Goal: Book appointment/travel/reservation

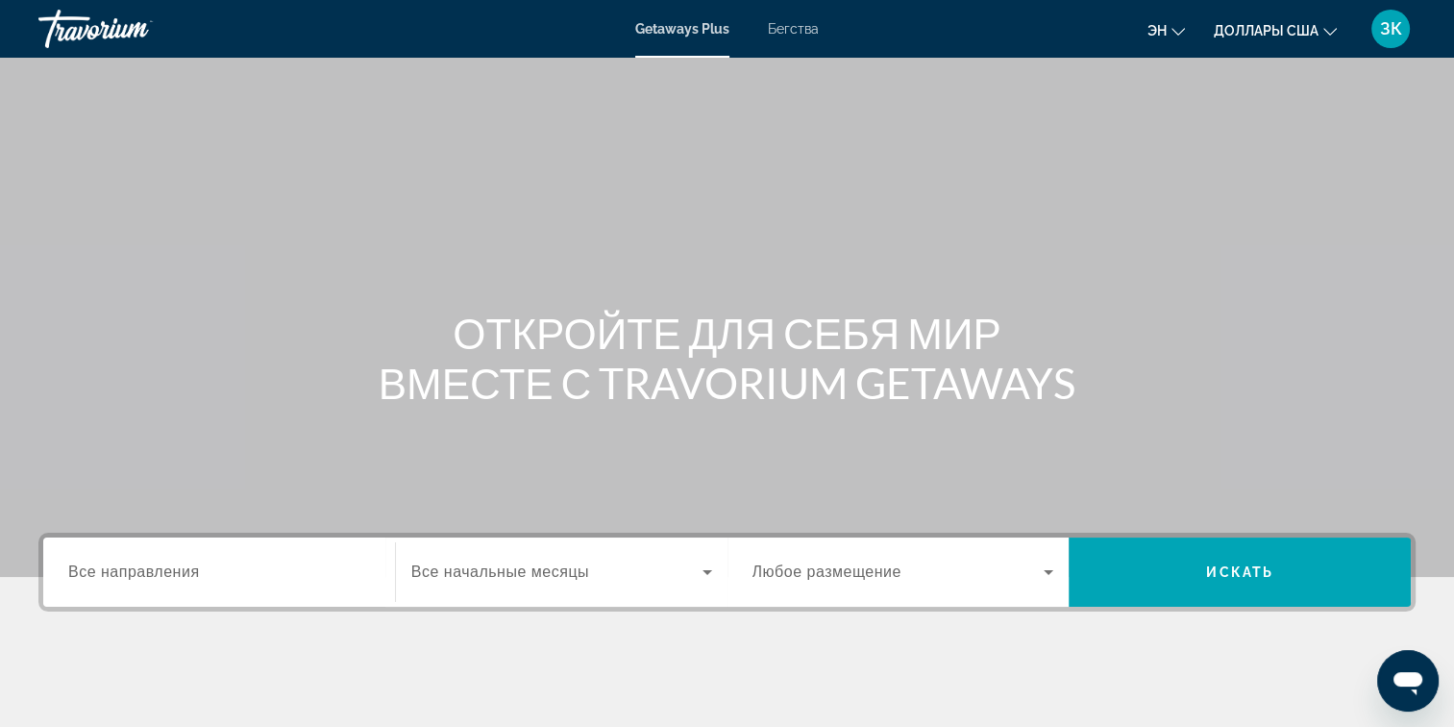
click at [147, 575] on span "Все направления" at bounding box center [134, 571] width 132 height 16
click at [147, 575] on input "Destination Все направления" at bounding box center [219, 572] width 302 height 23
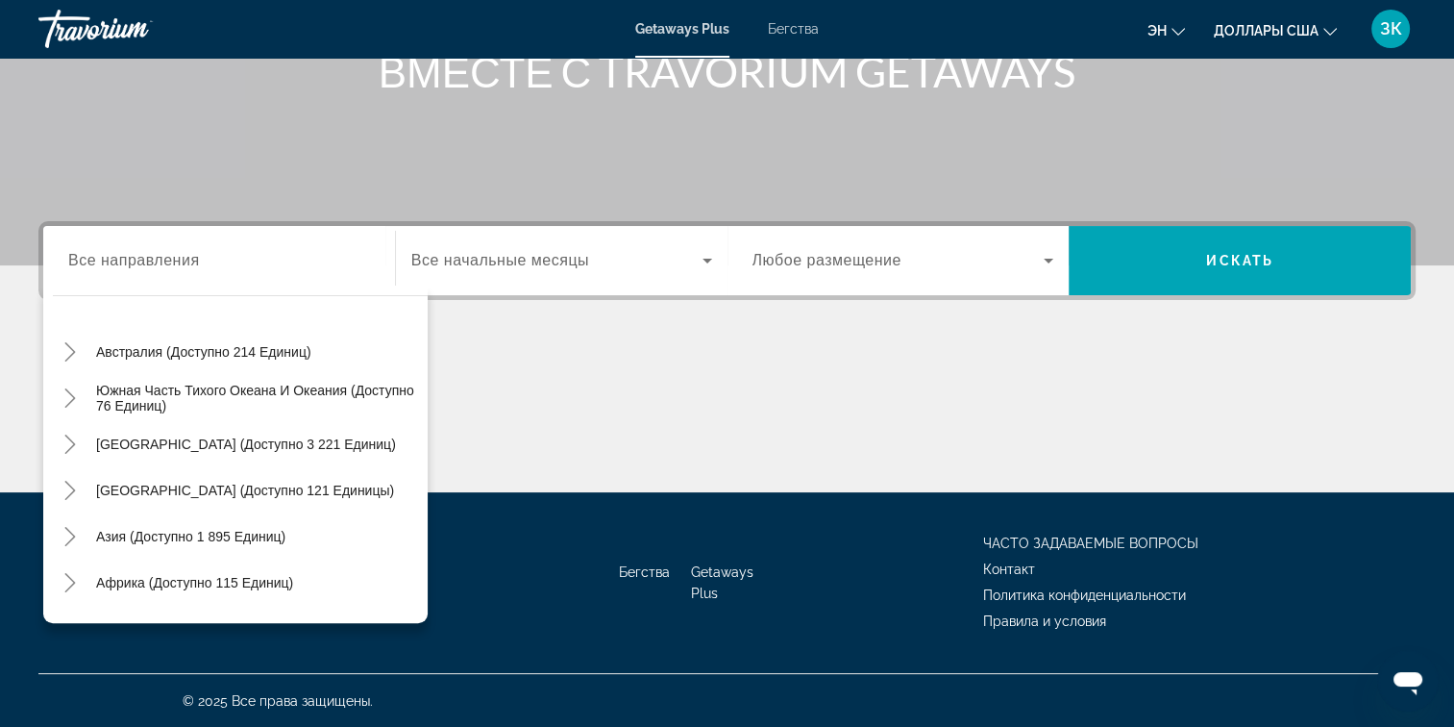
scroll to position [284, 0]
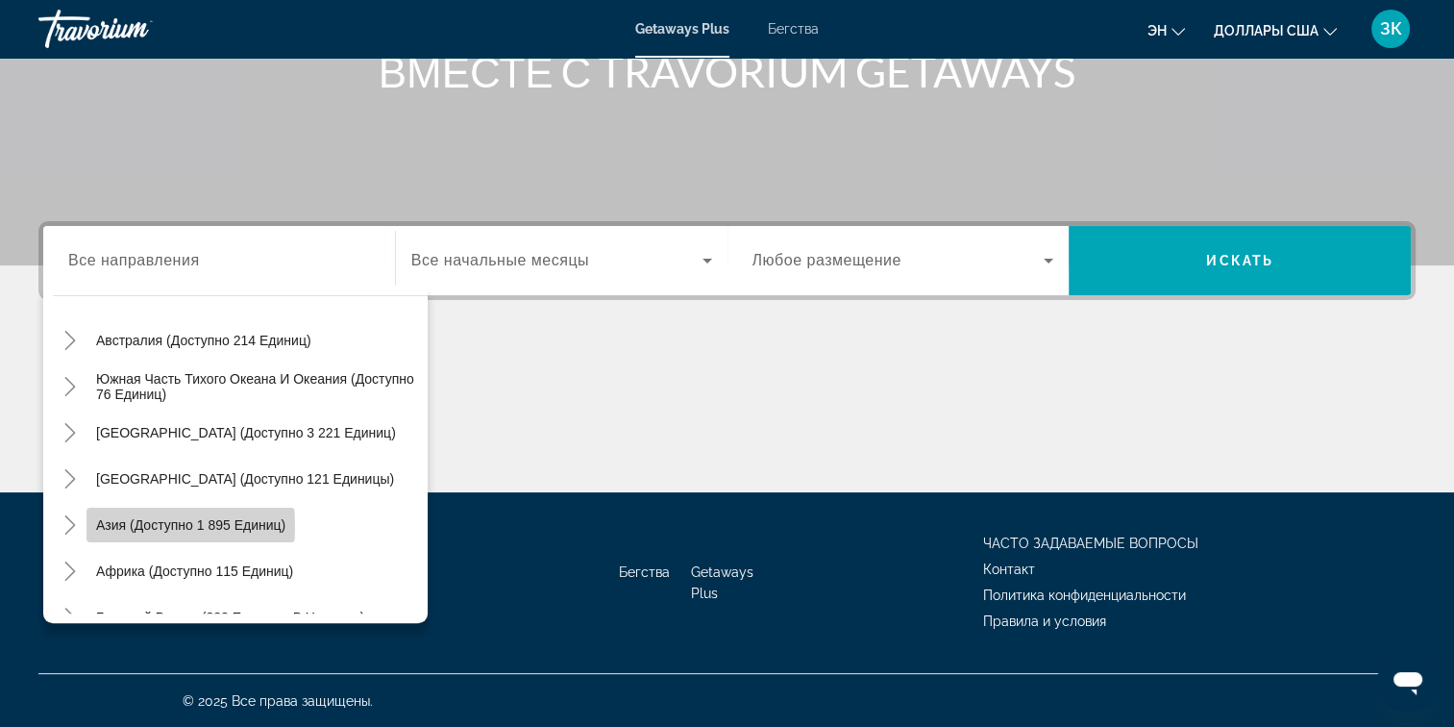
click at [161, 525] on span "Азия (доступно 1 895 единиц)" at bounding box center [190, 524] width 189 height 15
type input "**********"
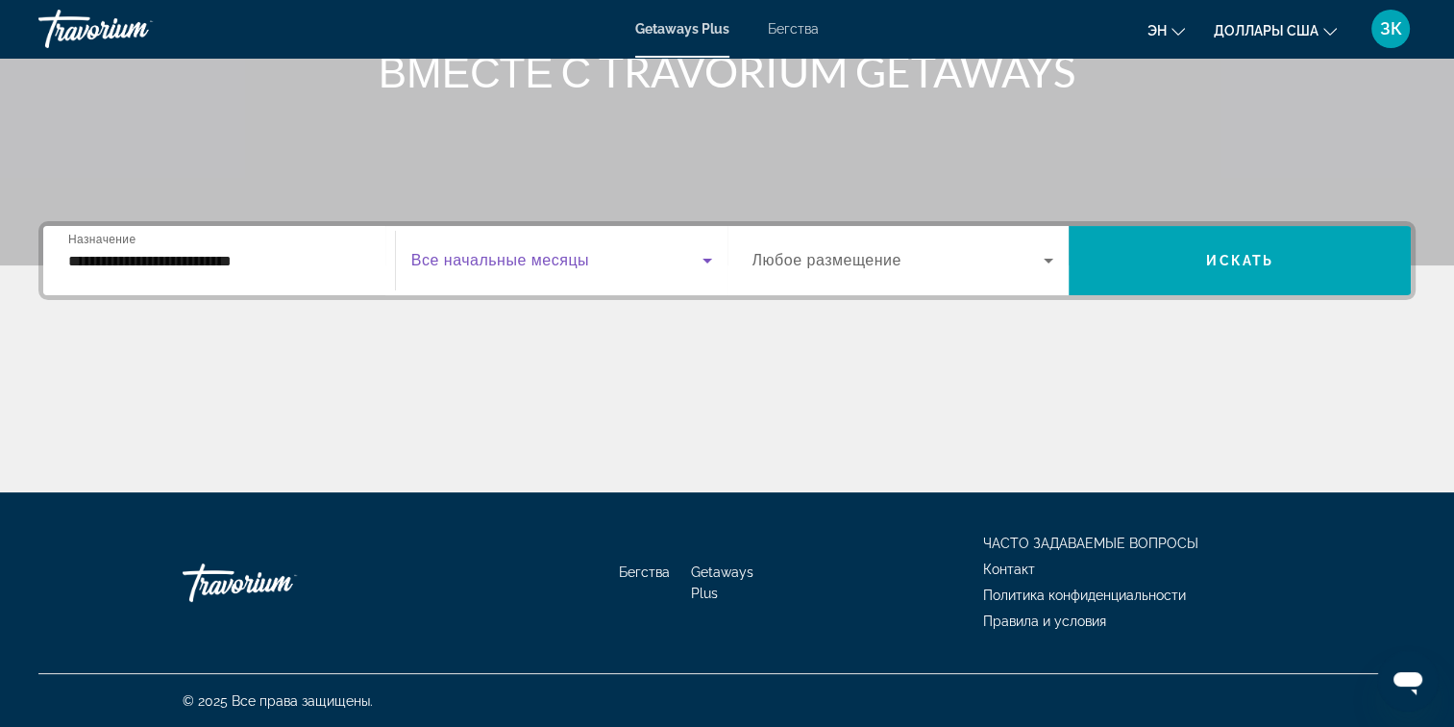
click at [627, 252] on span "Виджет поиска" at bounding box center [556, 260] width 291 height 23
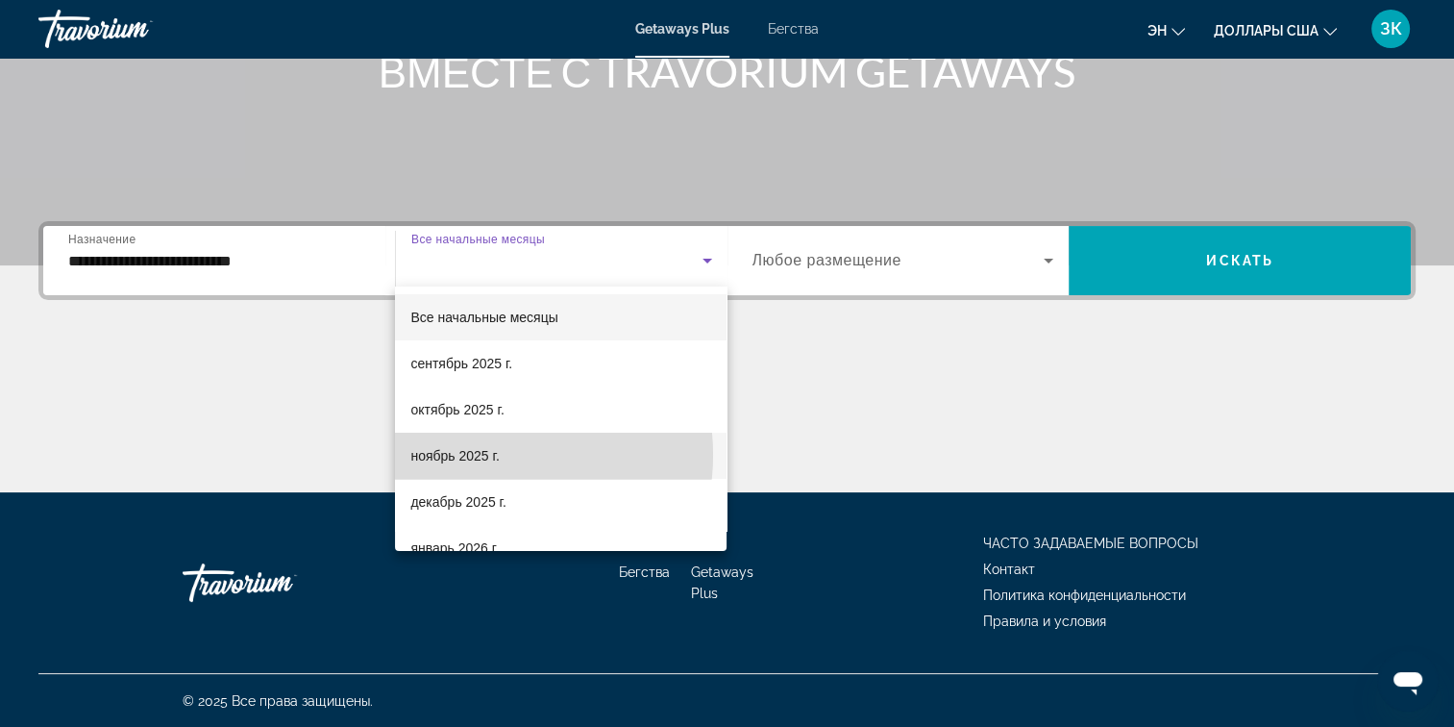
click at [481, 455] on font "ноябрь 2025 г." at bounding box center [454, 455] width 88 height 15
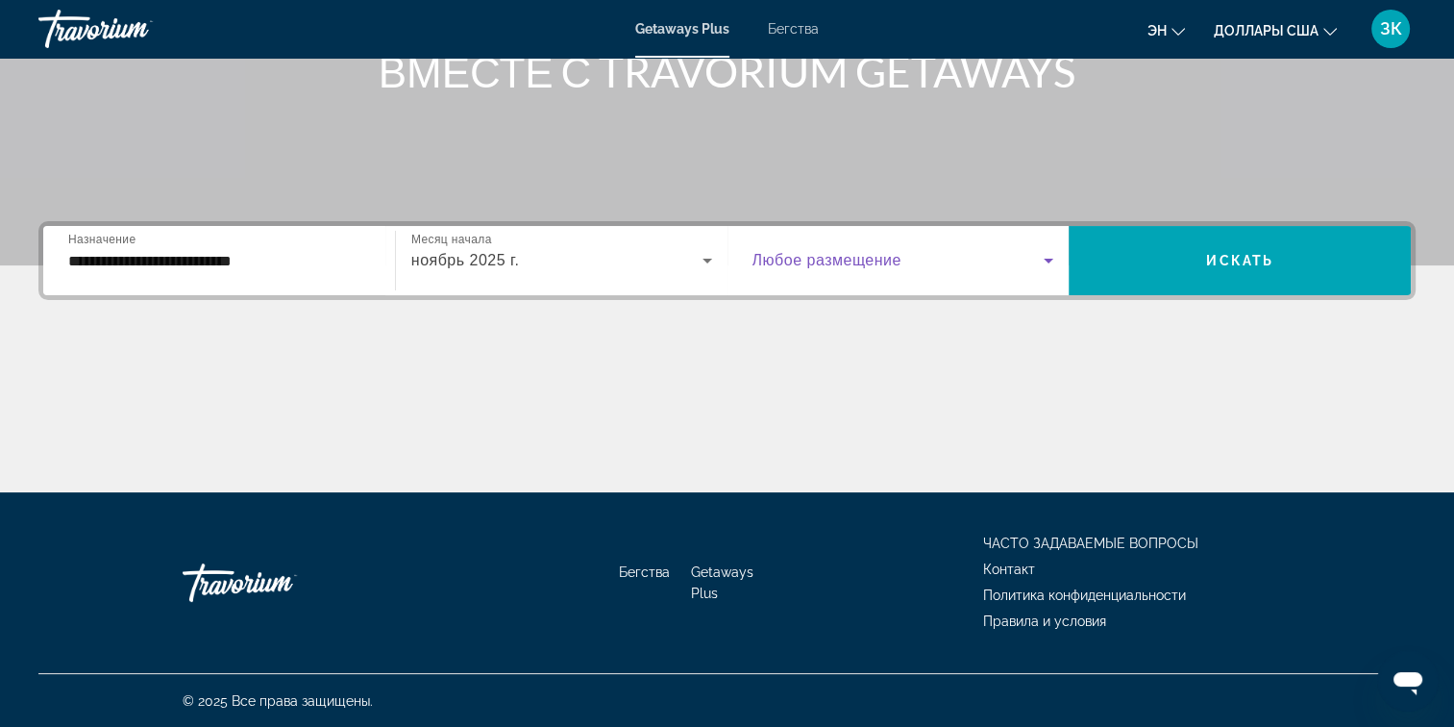
click at [1047, 255] on icon "Виджет поиска" at bounding box center [1048, 260] width 23 height 23
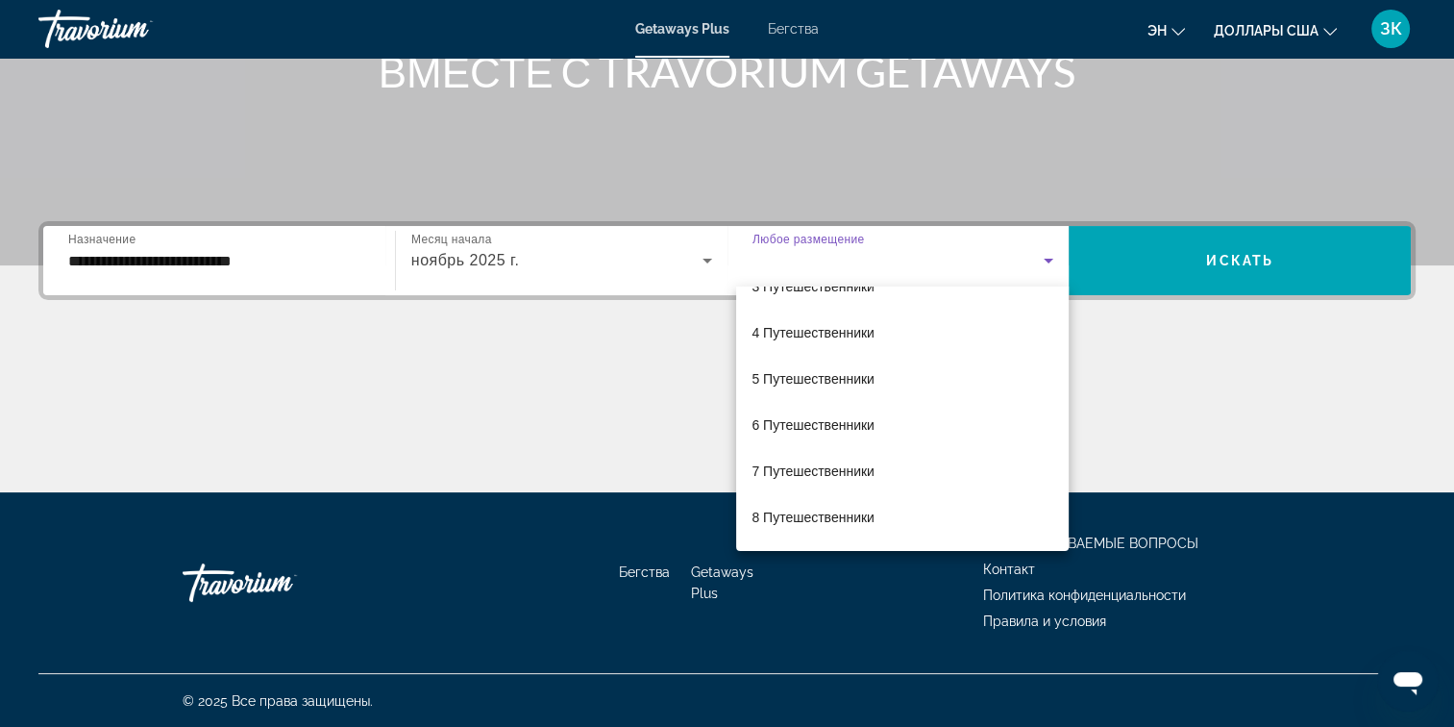
scroll to position [122, 0]
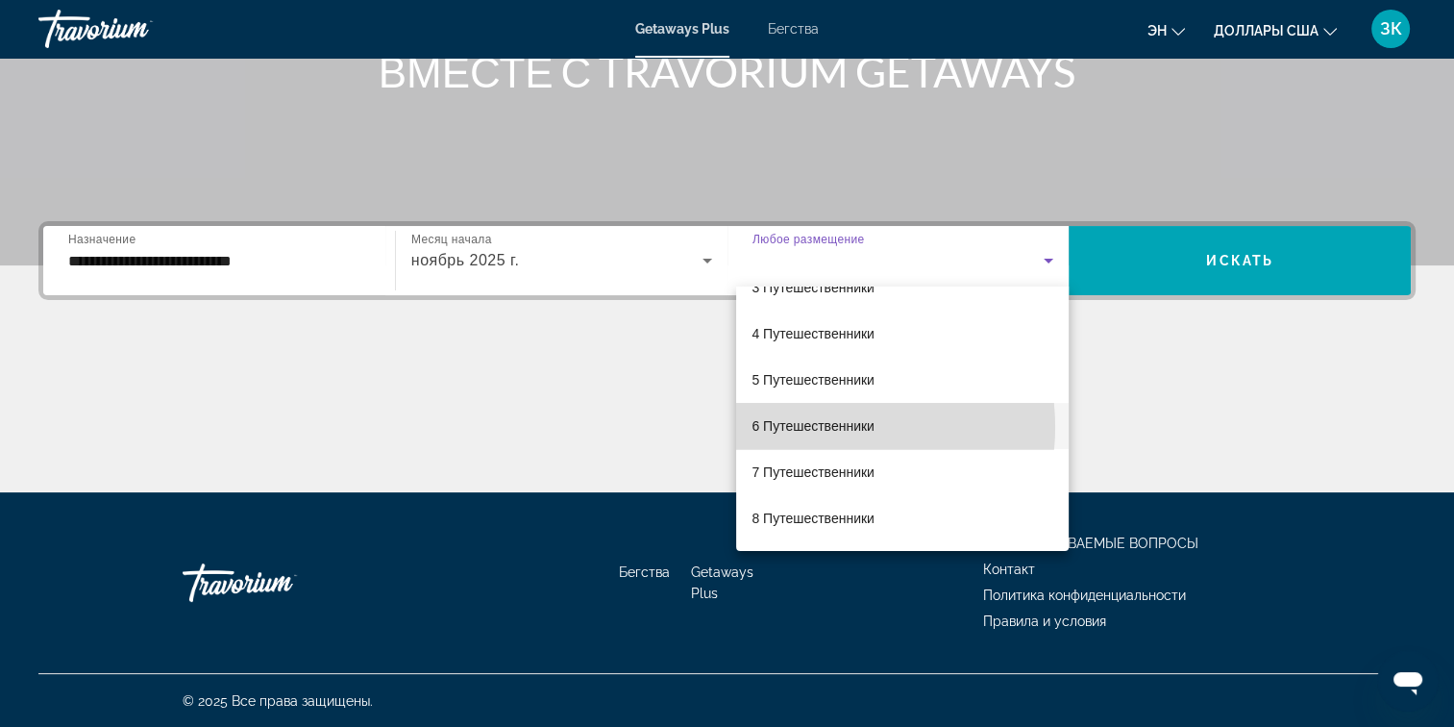
click at [815, 427] on font "6 Путешественники" at bounding box center [813, 425] width 123 height 15
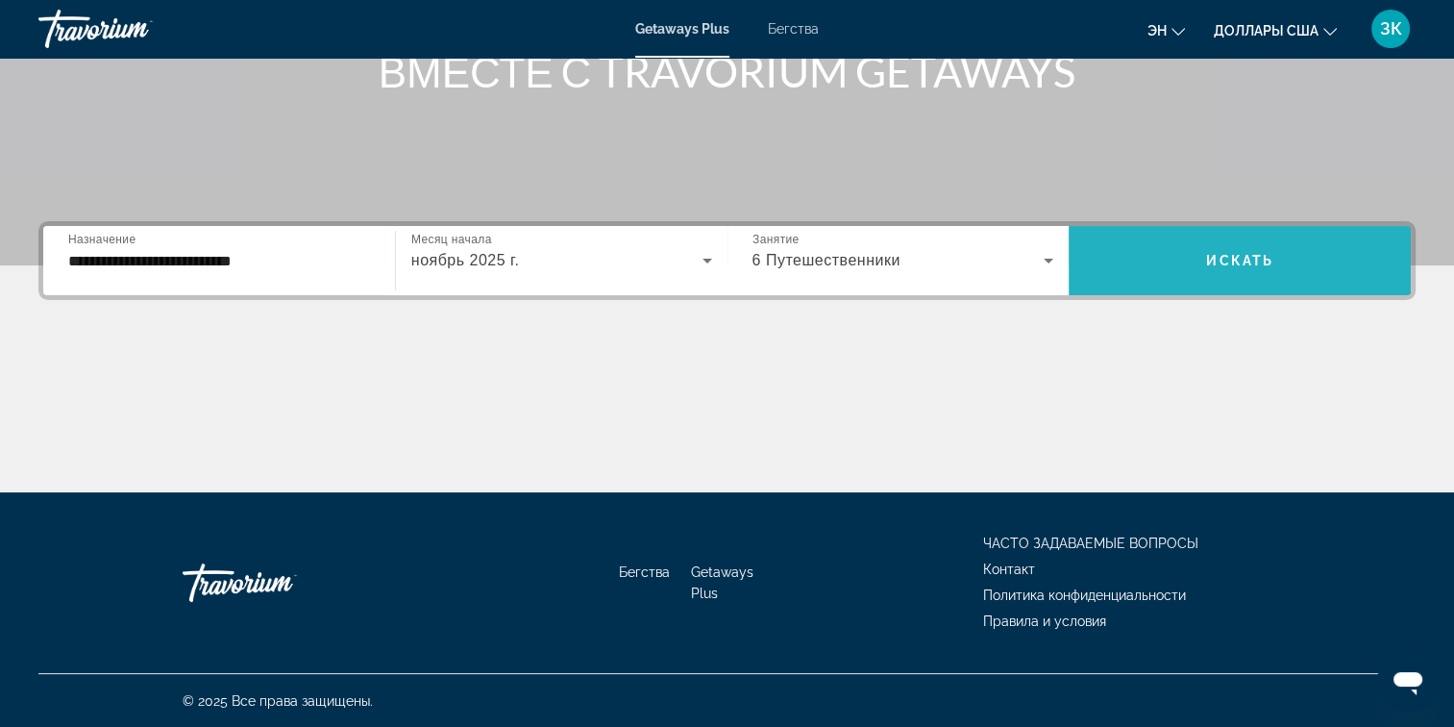
click at [1226, 257] on span "Искать" at bounding box center [1239, 260] width 67 height 15
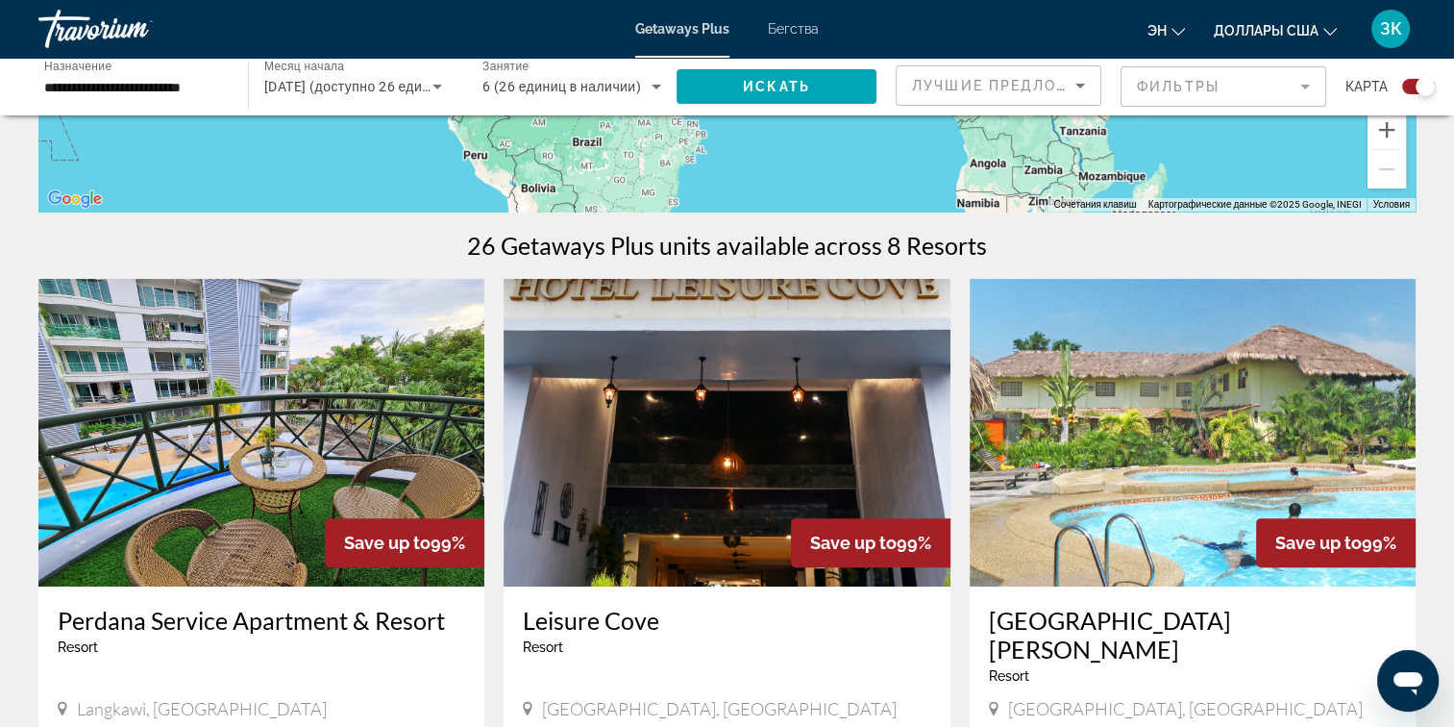
scroll to position [452, 0]
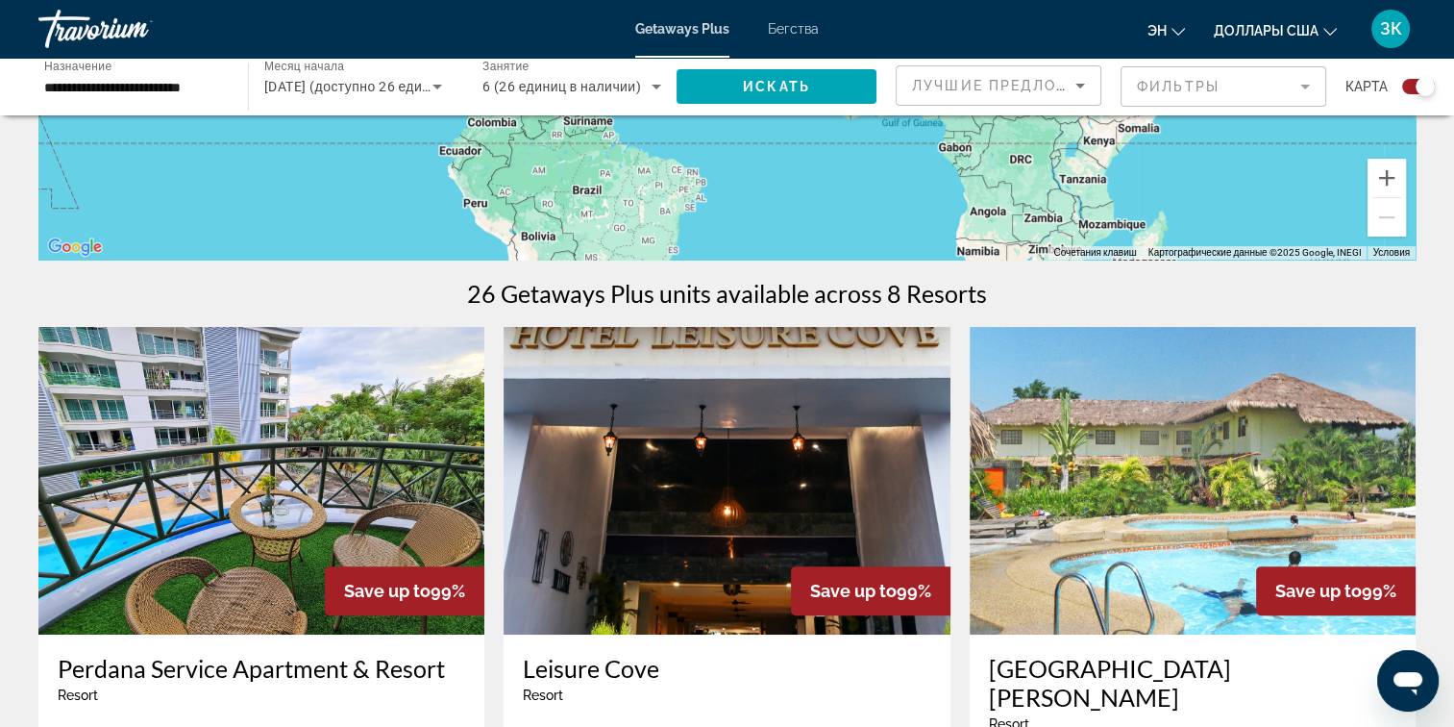
click at [1297, 82] on mat-form-field "Фильтры" at bounding box center [1224, 86] width 206 height 40
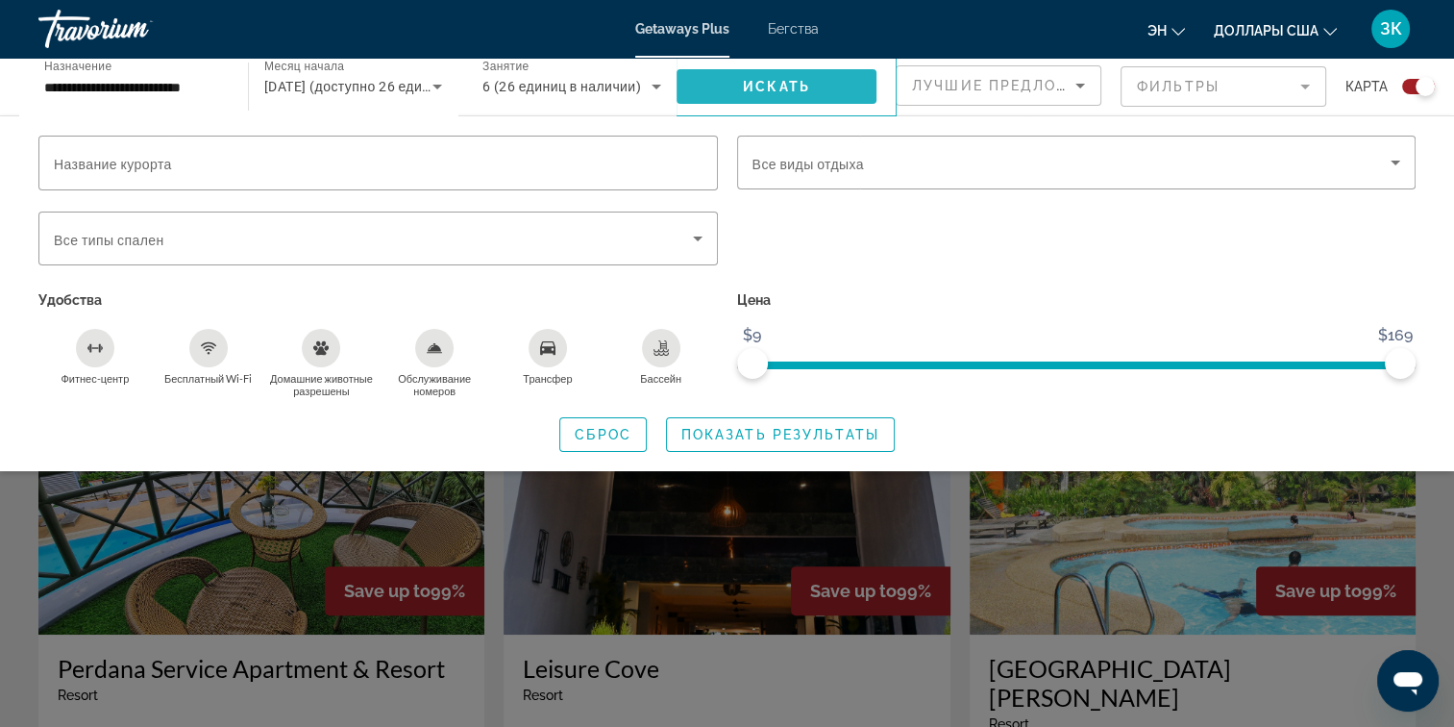
click at [776, 79] on span "Искать" at bounding box center [776, 86] width 67 height 15
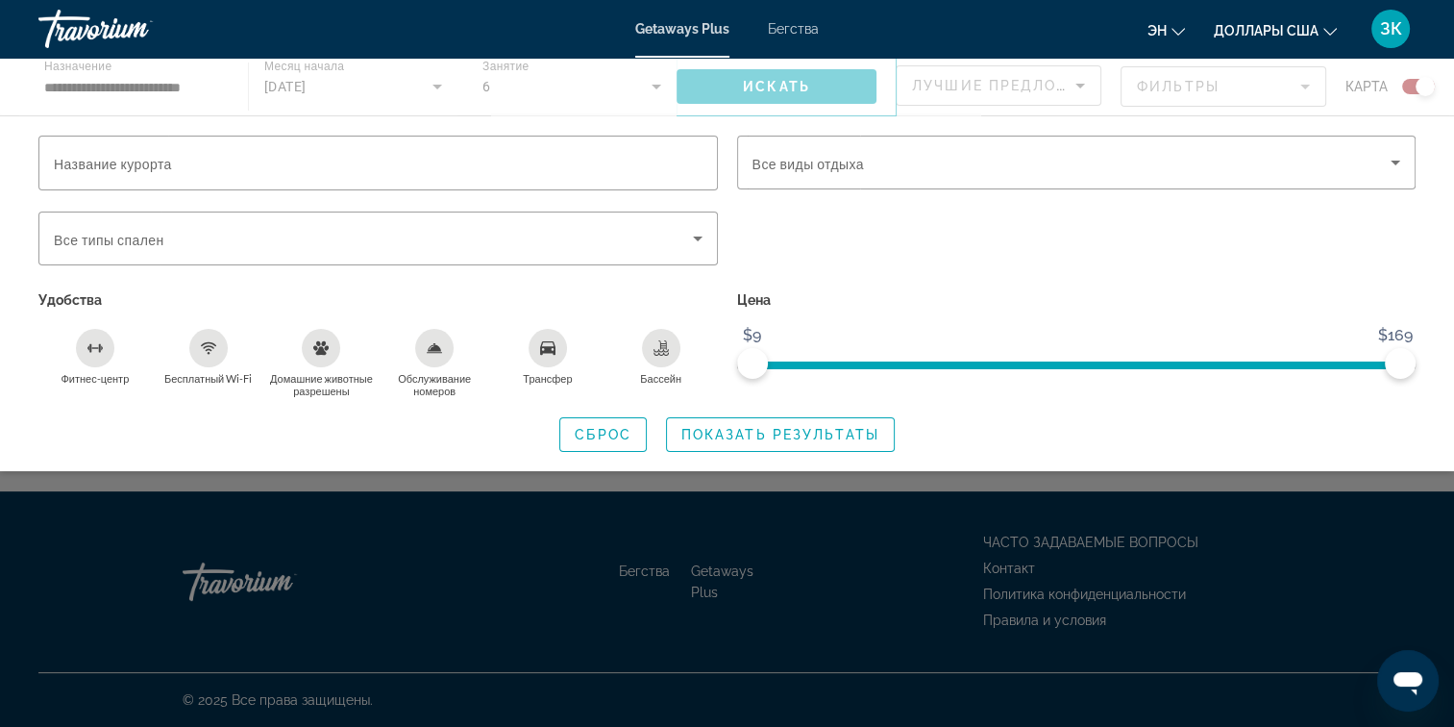
scroll to position [0, 0]
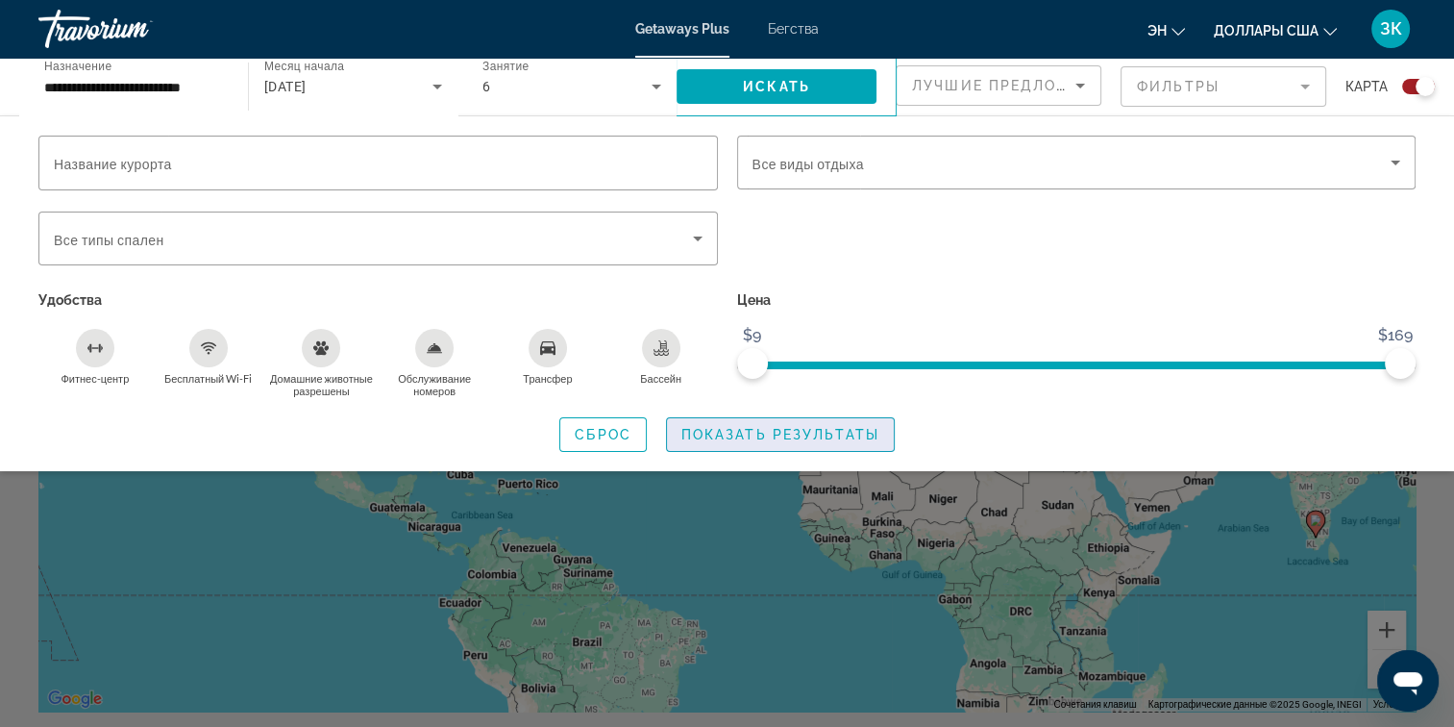
click at [738, 432] on span "Показать результаты" at bounding box center [780, 434] width 198 height 15
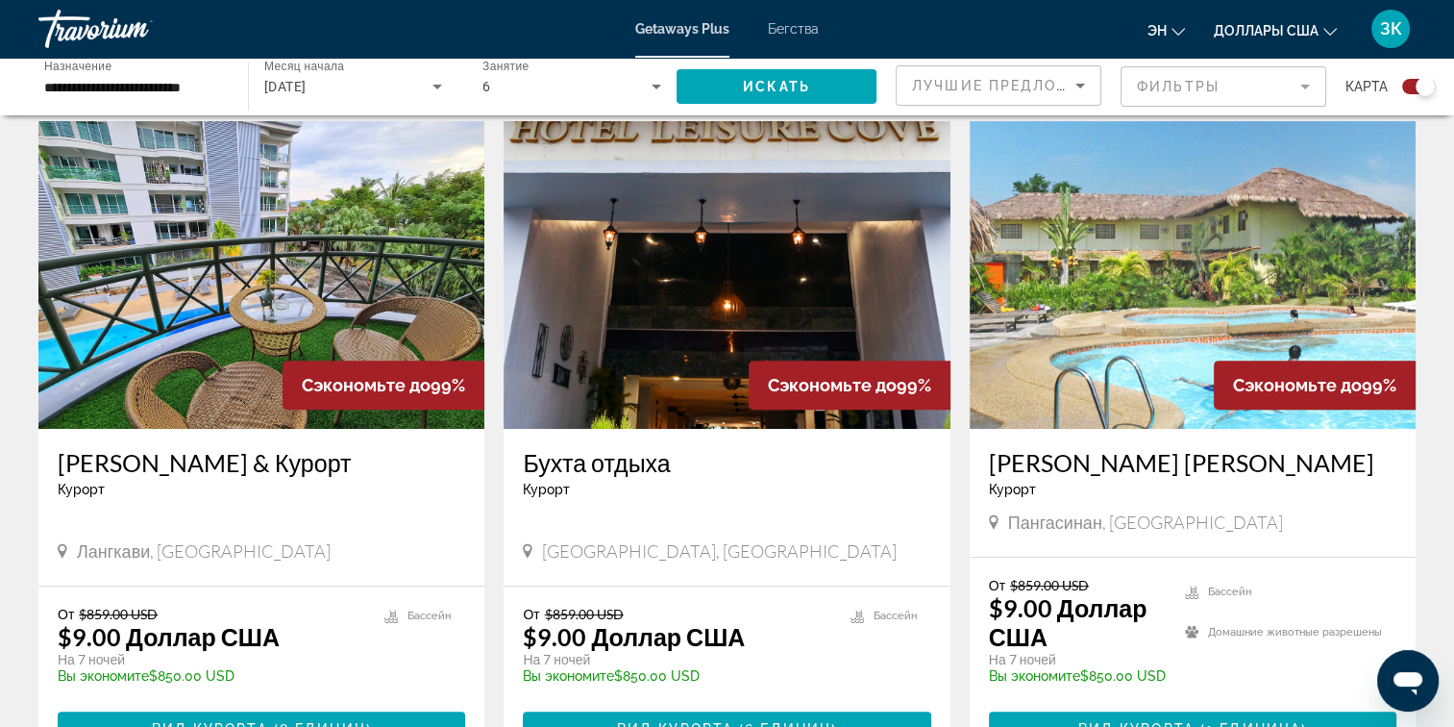
scroll to position [567, 0]
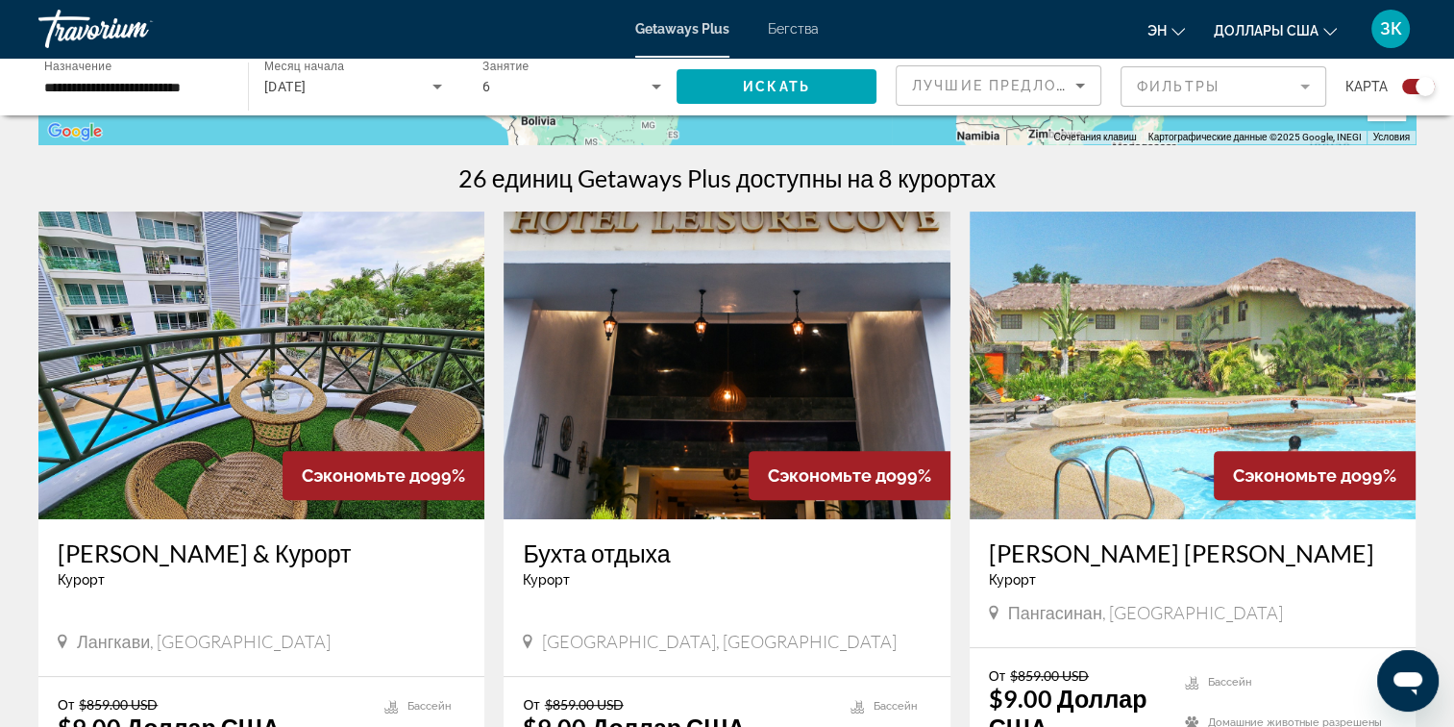
click at [261, 371] on img "Основное содержание" at bounding box center [261, 365] width 446 height 308
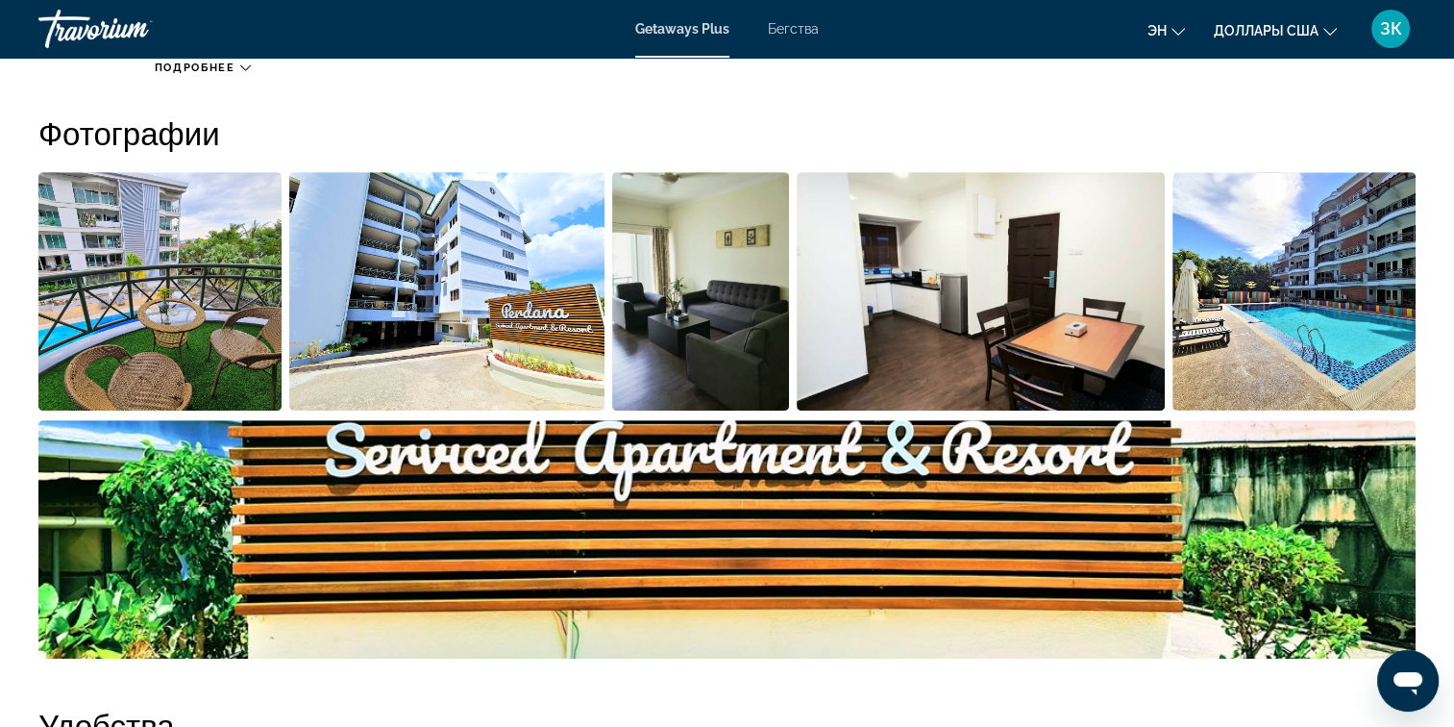
scroll to position [867, 0]
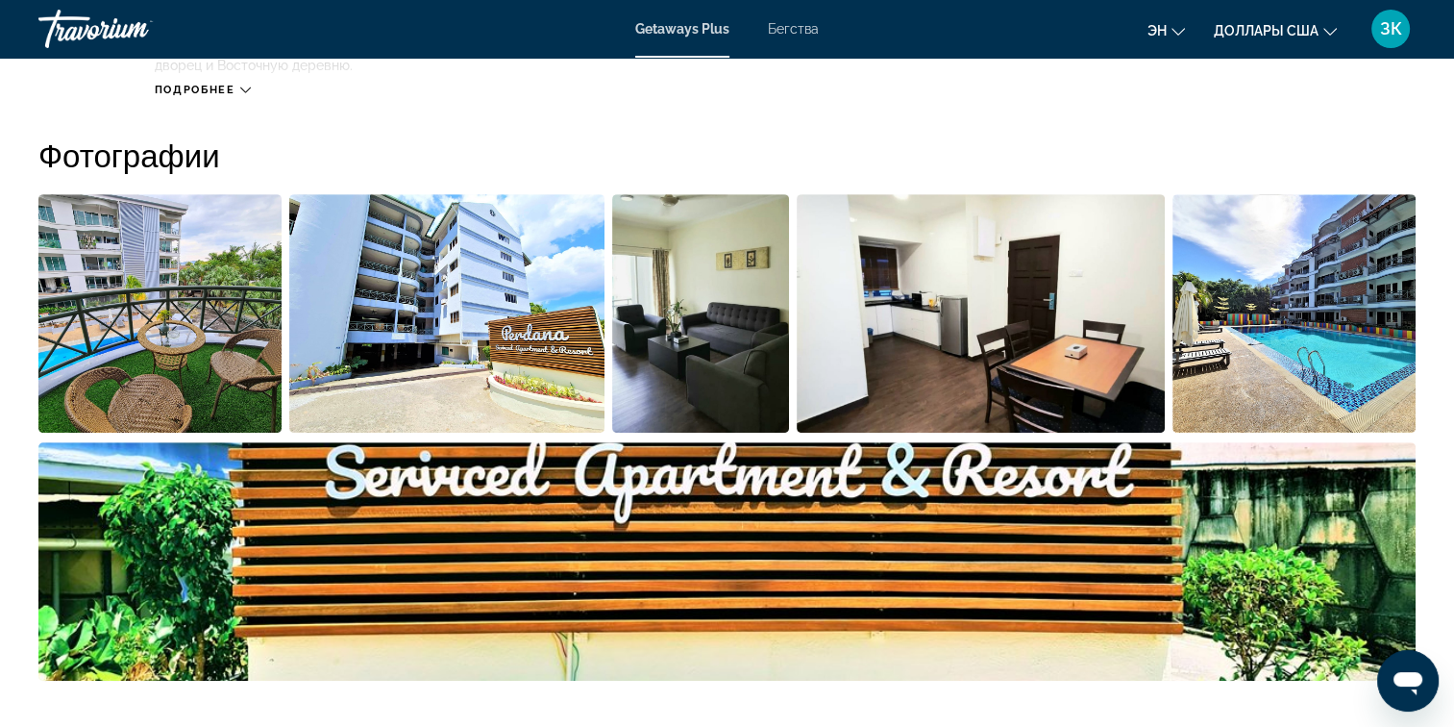
click at [523, 267] on img "Открыть полноэкранный слайдер изображений" at bounding box center [446, 313] width 315 height 238
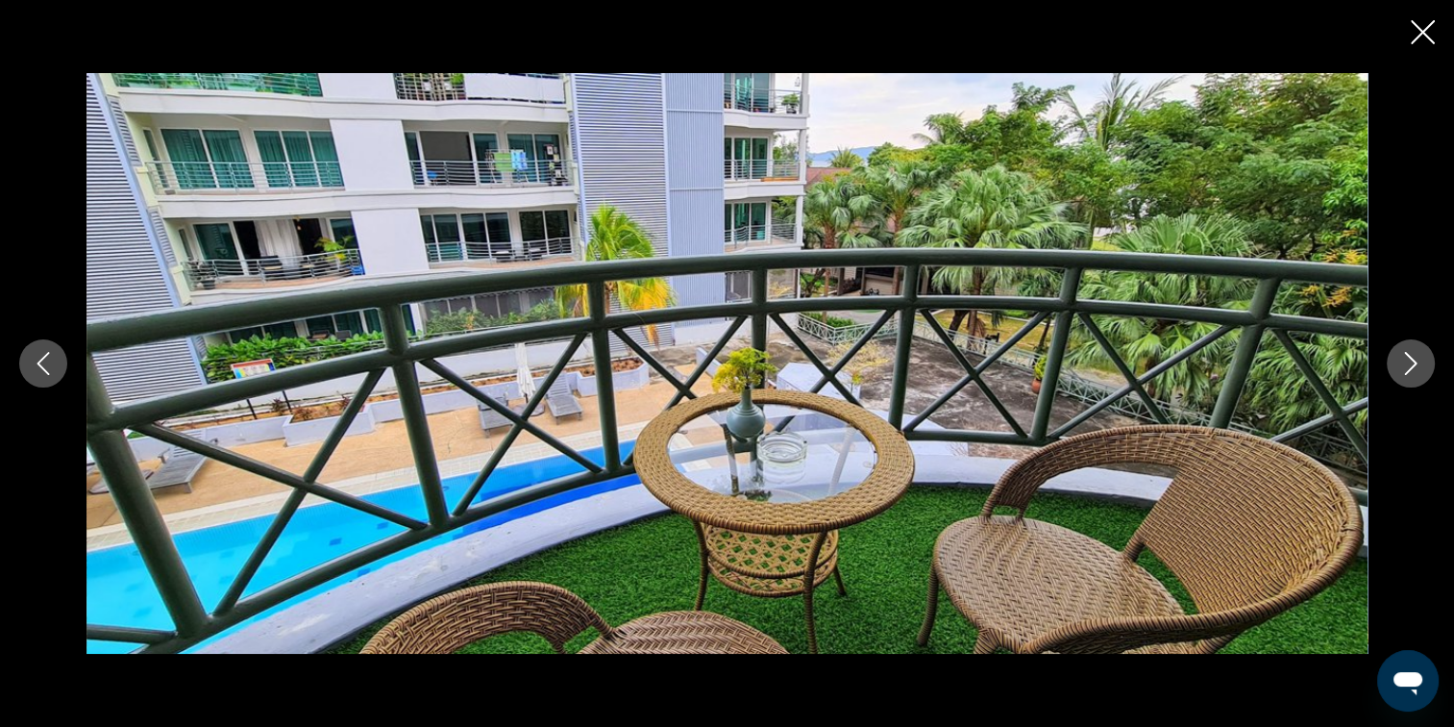
click at [1400, 347] on button "Следующее изображение" at bounding box center [1411, 363] width 48 height 48
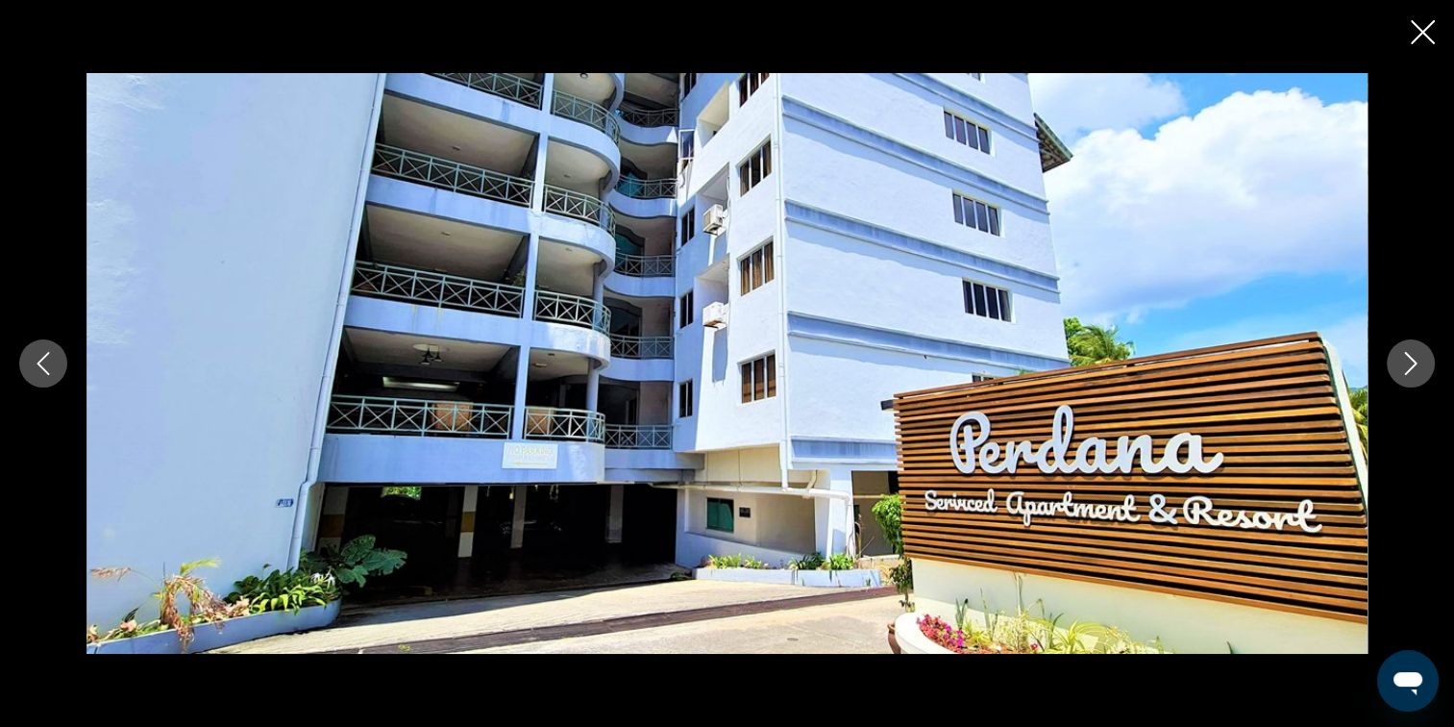
click at [1400, 347] on button "Следующее изображение" at bounding box center [1411, 363] width 48 height 48
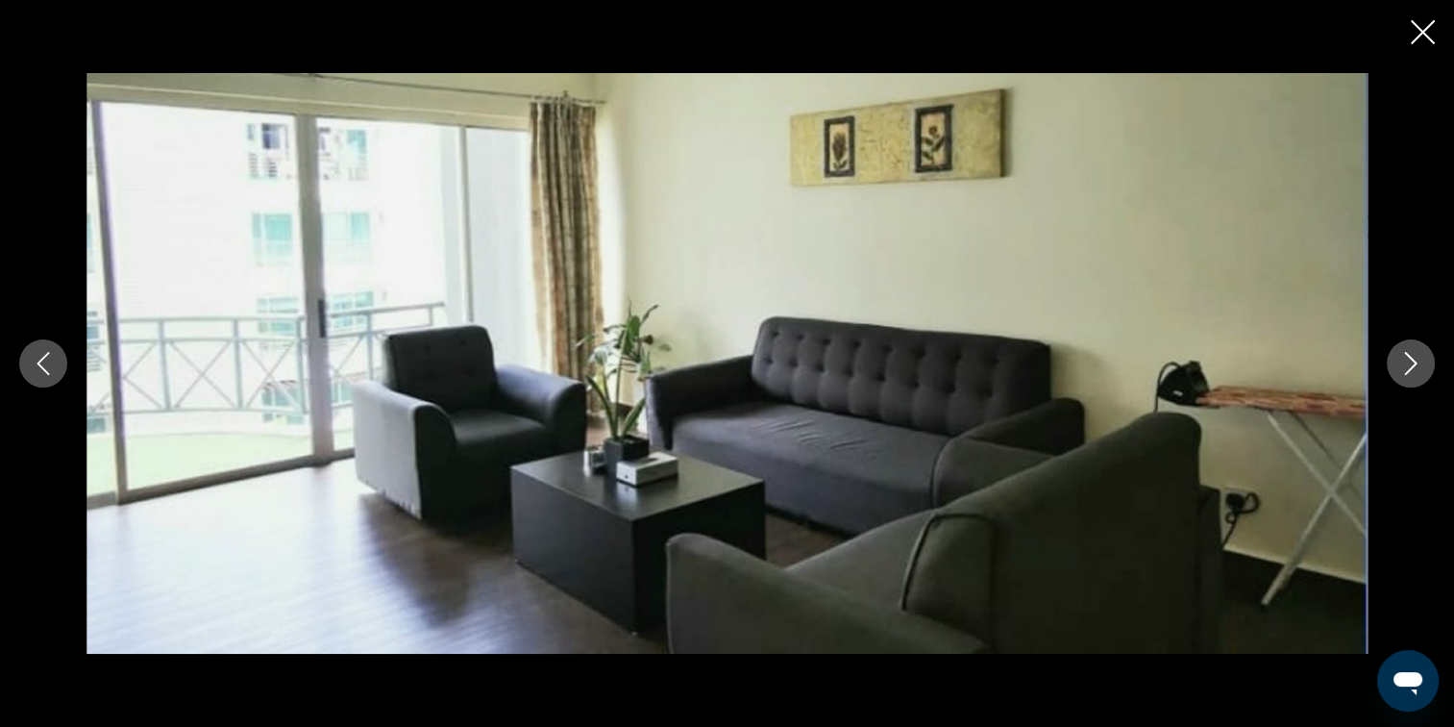
click at [1400, 357] on icon "Следующее изображение" at bounding box center [1410, 363] width 23 height 23
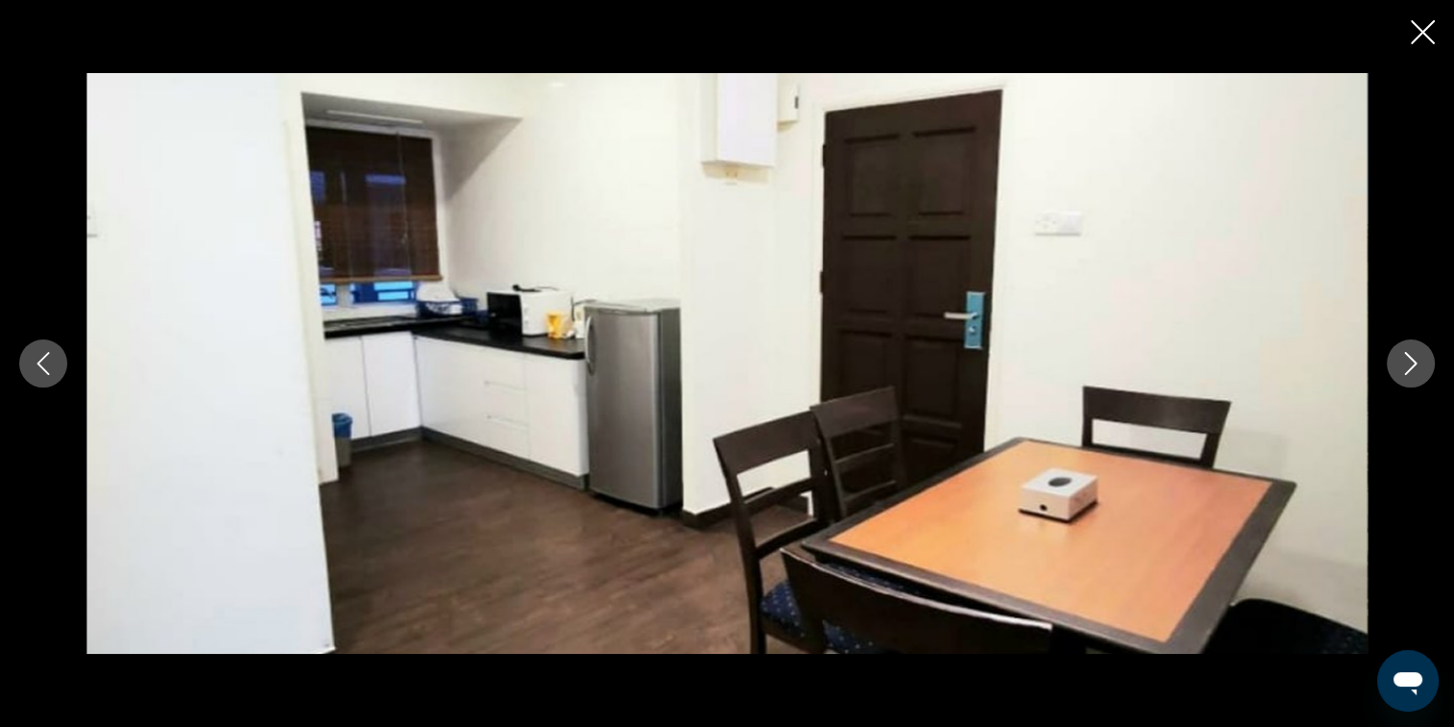
click at [1400, 357] on icon "Следующее изображение" at bounding box center [1410, 363] width 23 height 23
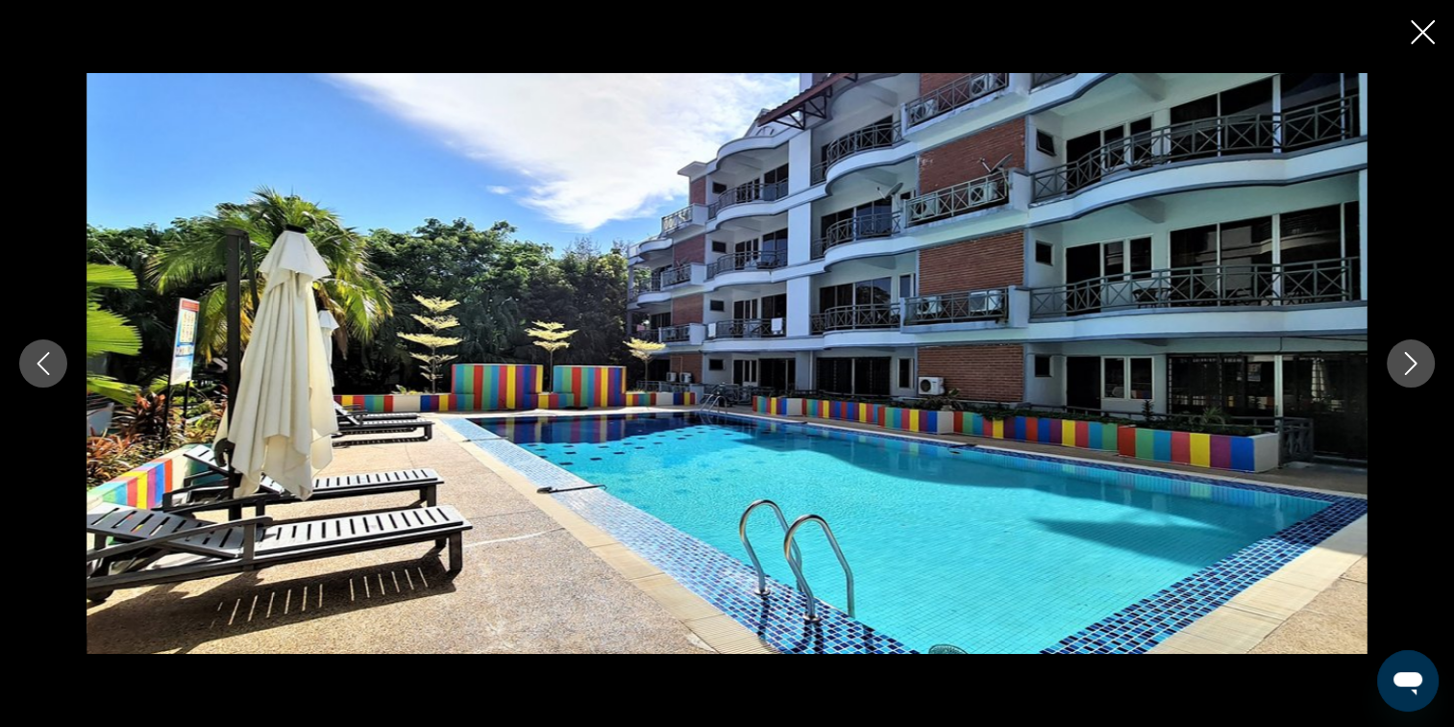
click at [1400, 357] on icon "Следующее изображение" at bounding box center [1410, 363] width 23 height 23
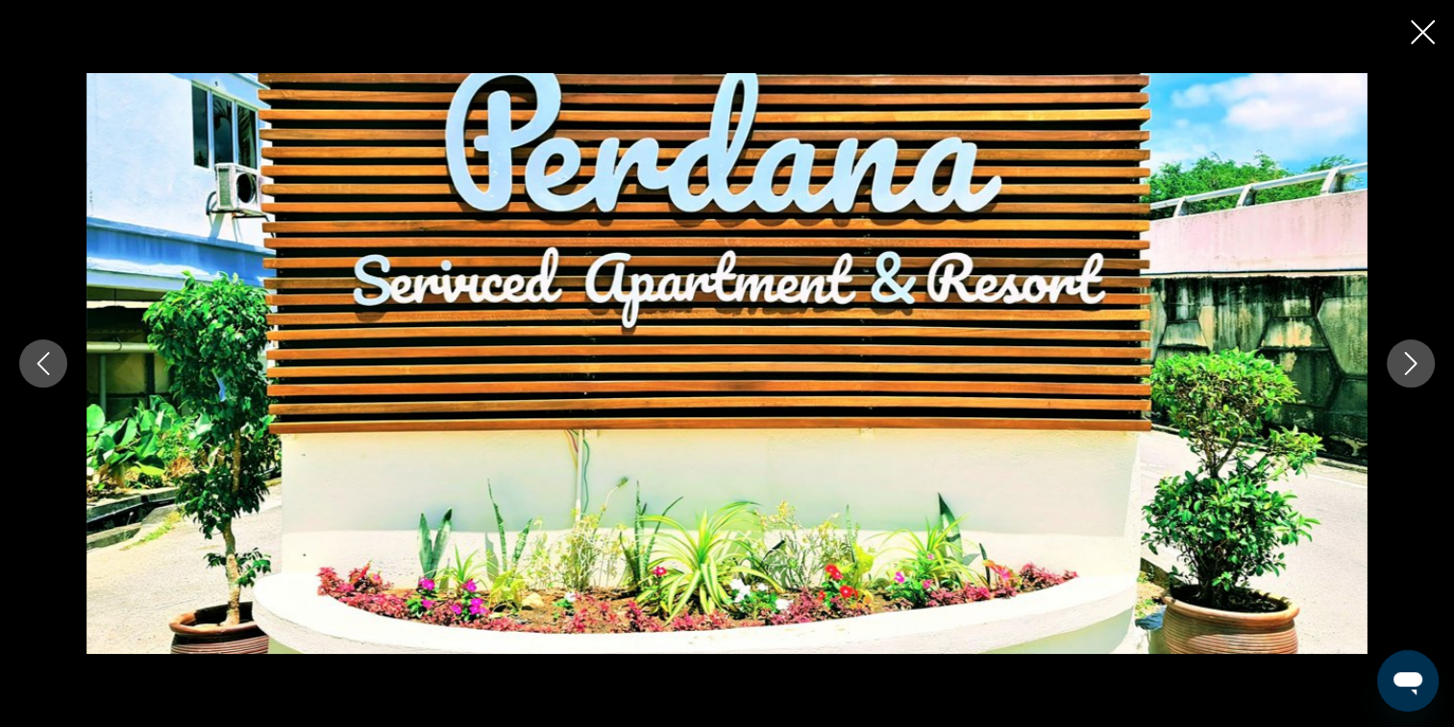
click at [1400, 357] on icon "Следующее изображение" at bounding box center [1410, 363] width 23 height 23
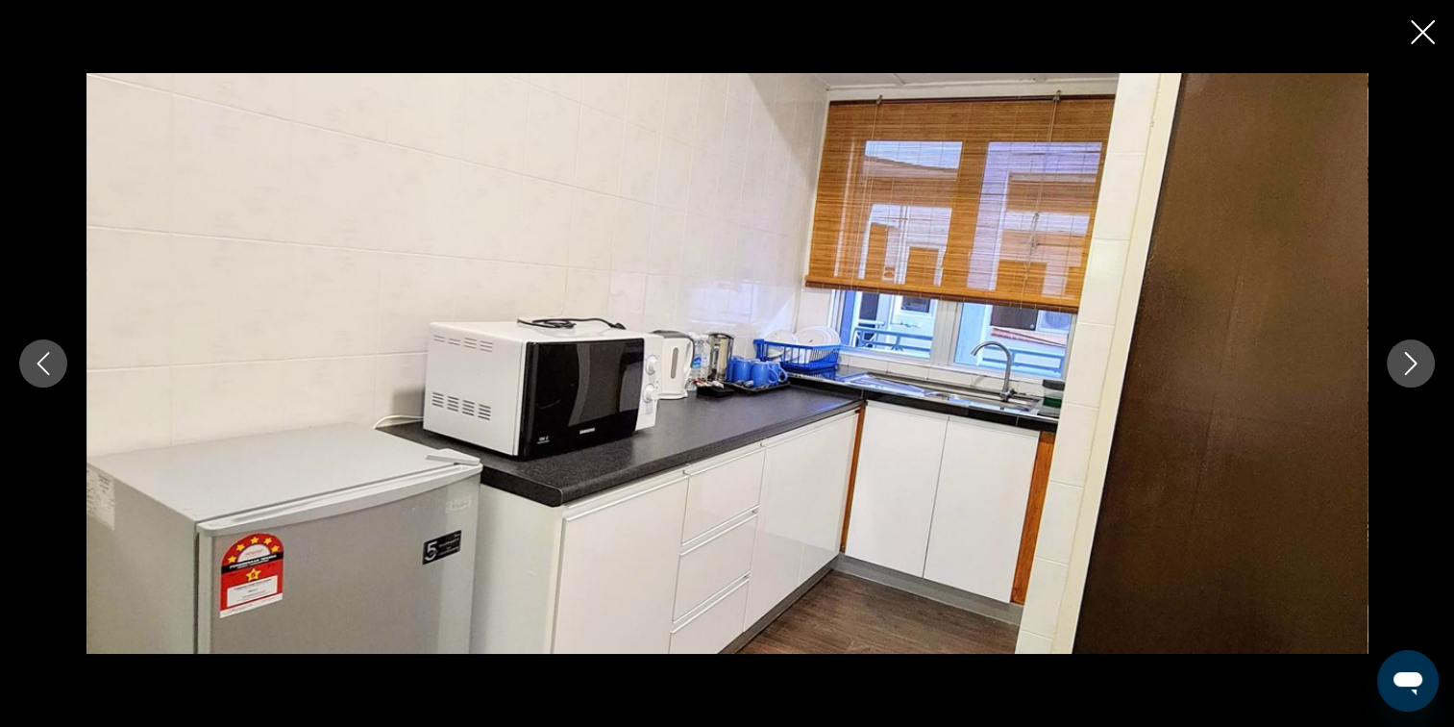
click at [1400, 357] on icon "Следующее изображение" at bounding box center [1410, 363] width 23 height 23
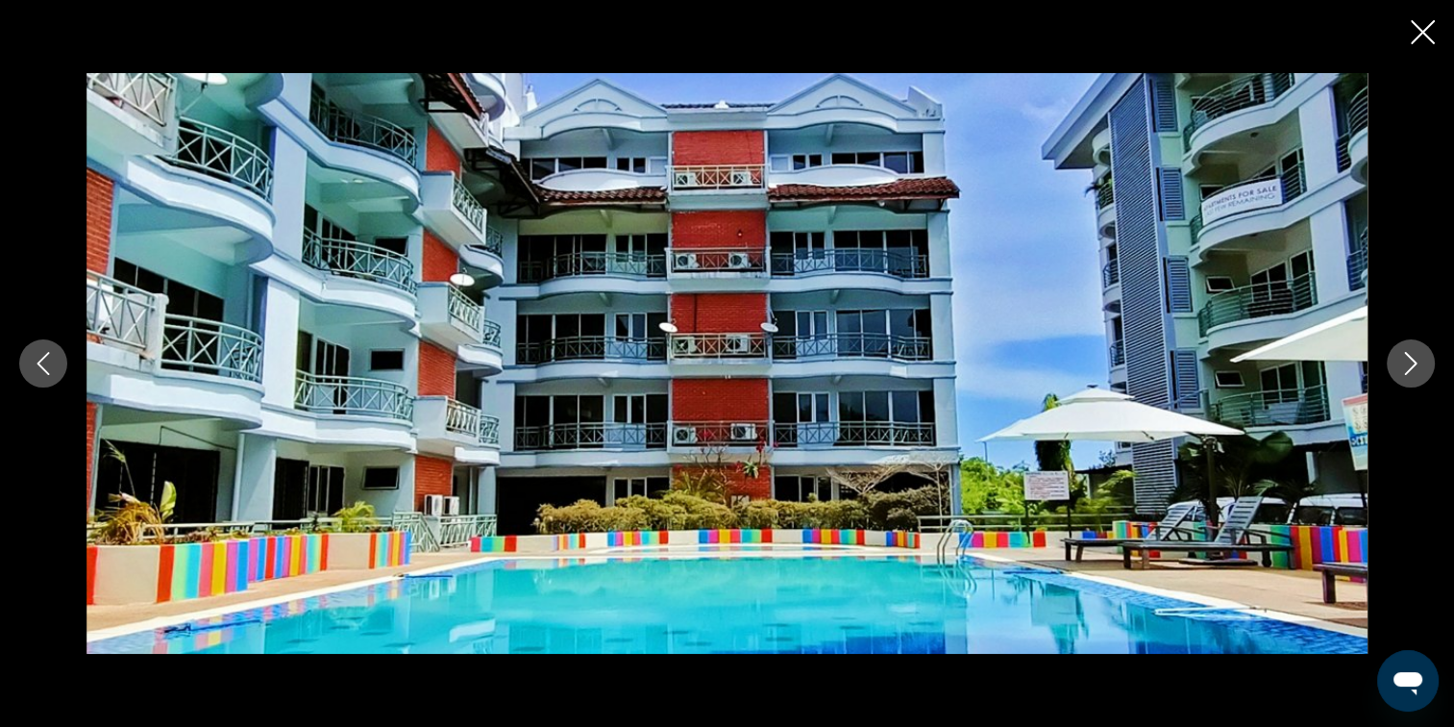
click at [1426, 25] on icon "Закрыть слайд-шоу" at bounding box center [1423, 32] width 24 height 24
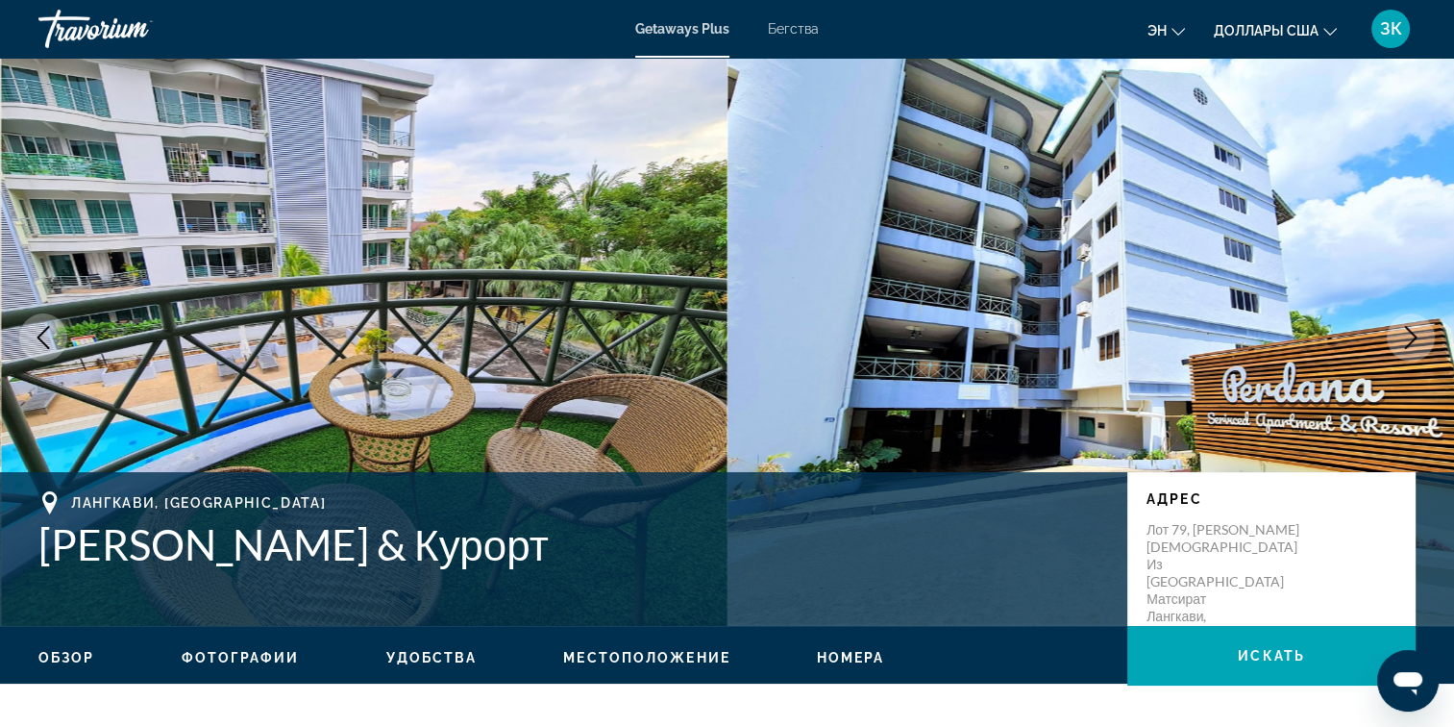
scroll to position [0, 0]
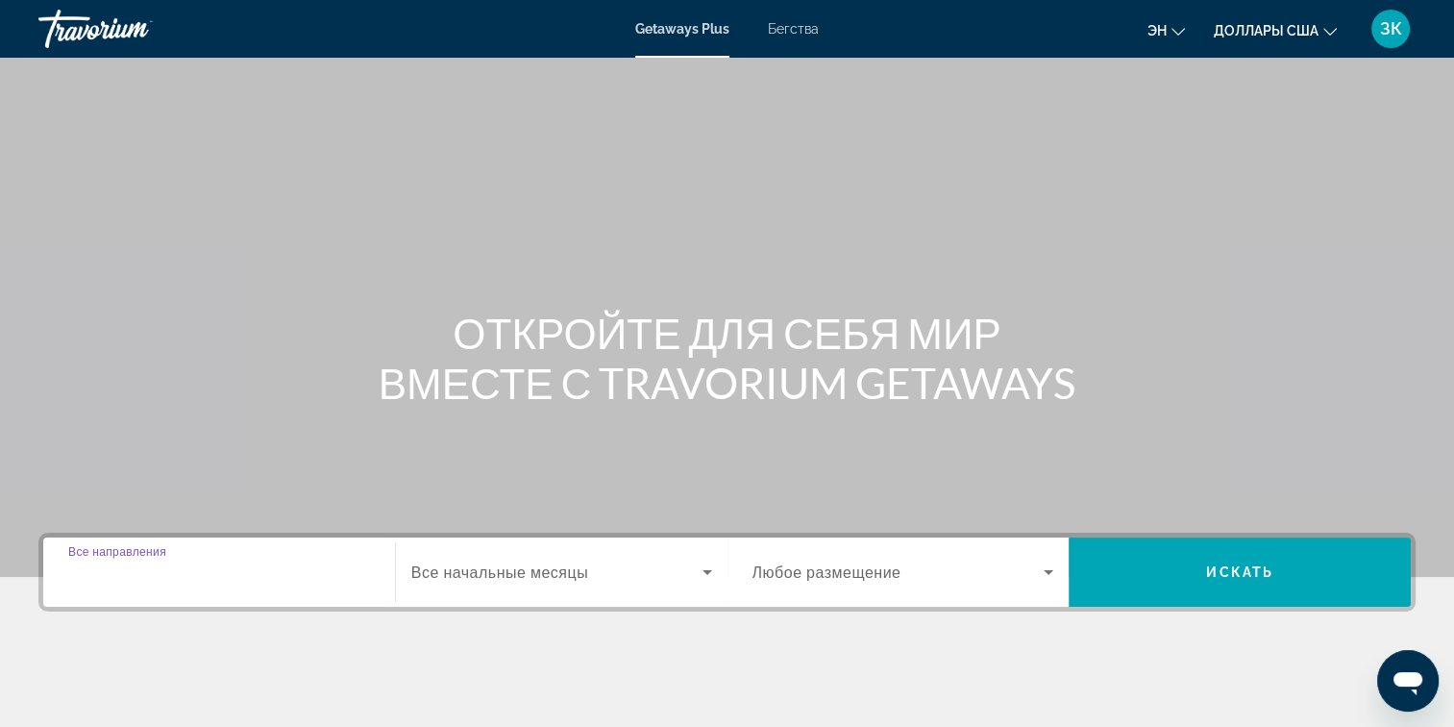
click at [215, 575] on input "Destination Все направления" at bounding box center [219, 572] width 302 height 23
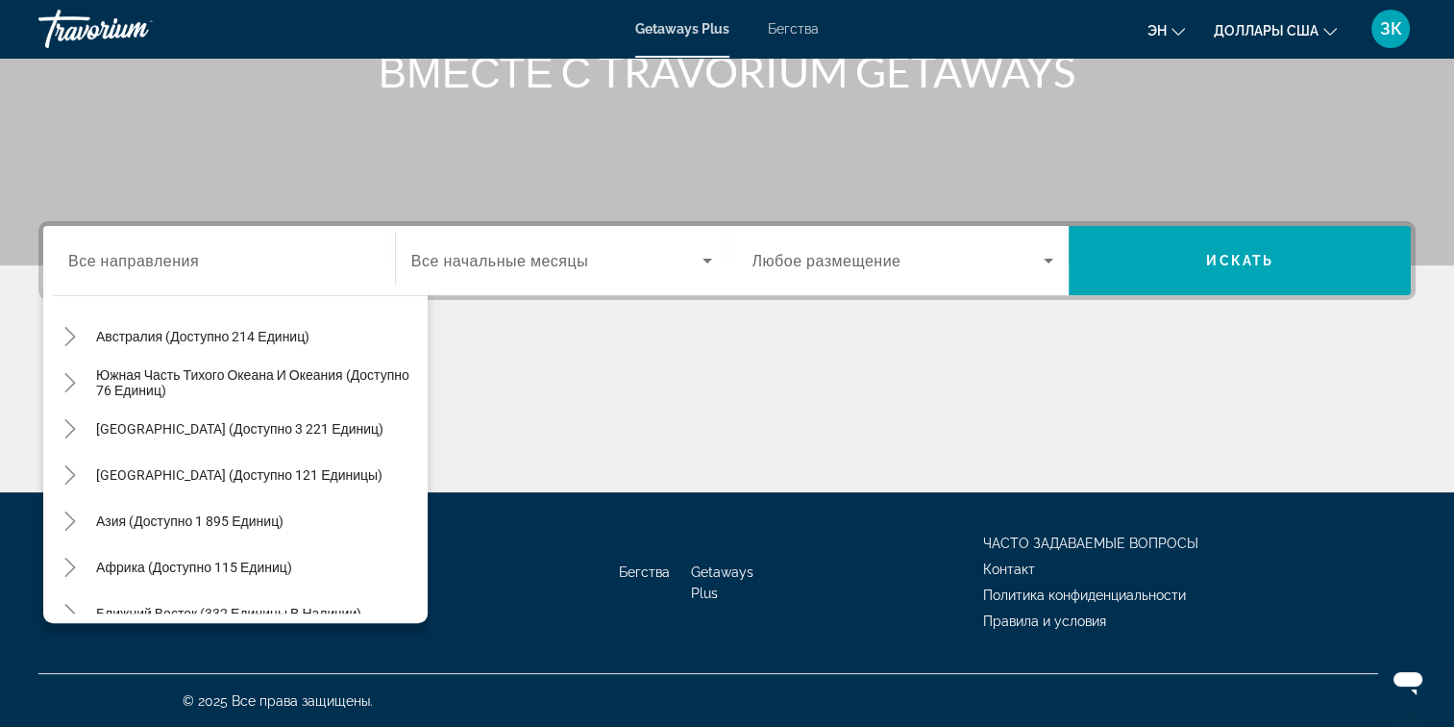
scroll to position [308, 0]
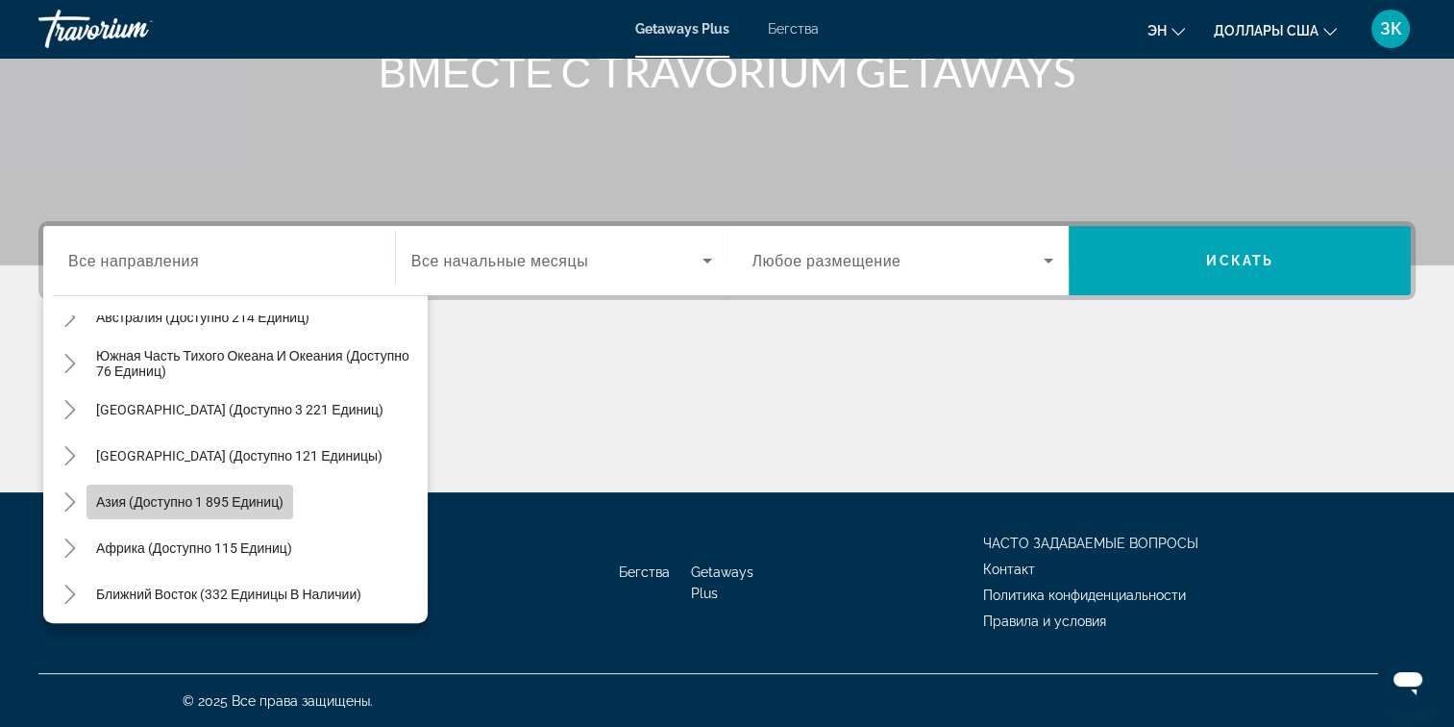
click at [114, 494] on span "Азия (доступно 1 895 единиц)" at bounding box center [189, 501] width 187 height 15
type input "**********"
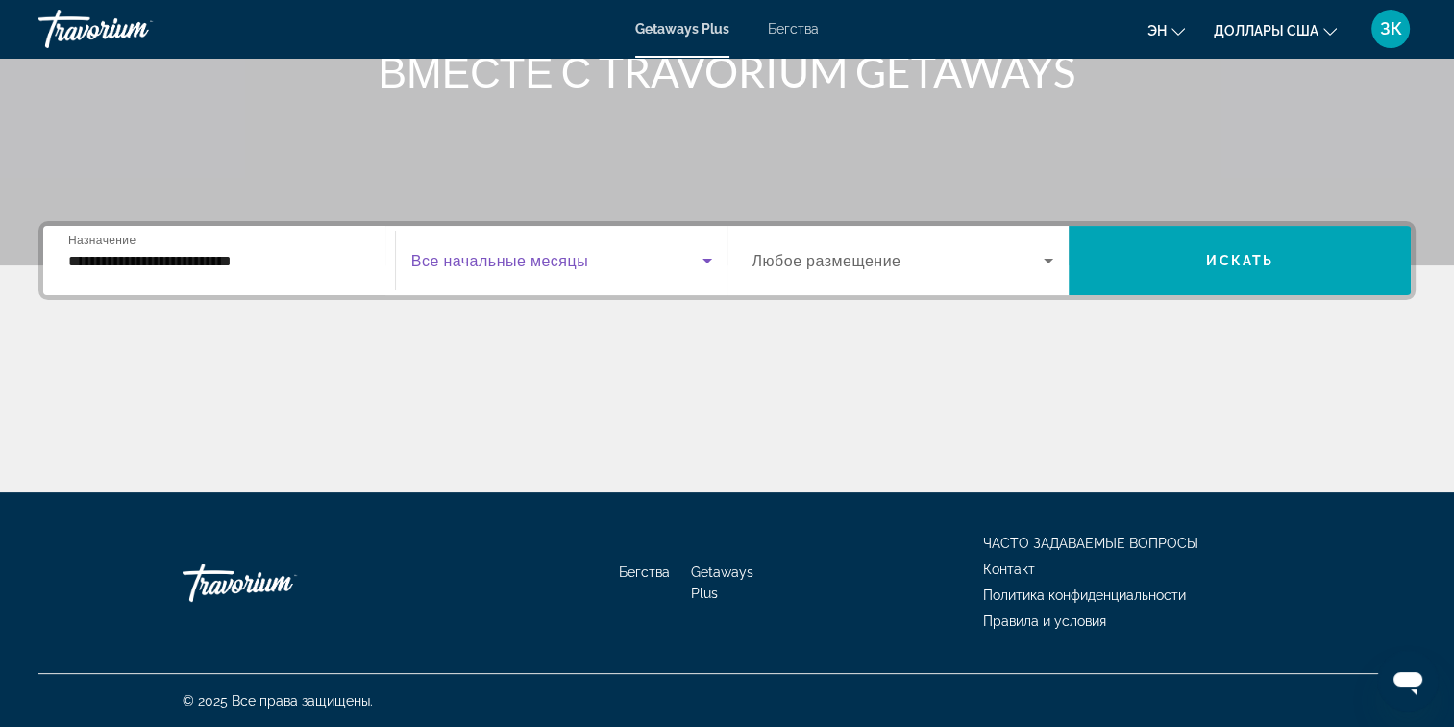
click at [593, 259] on span "Виджет поиска" at bounding box center [556, 260] width 291 height 23
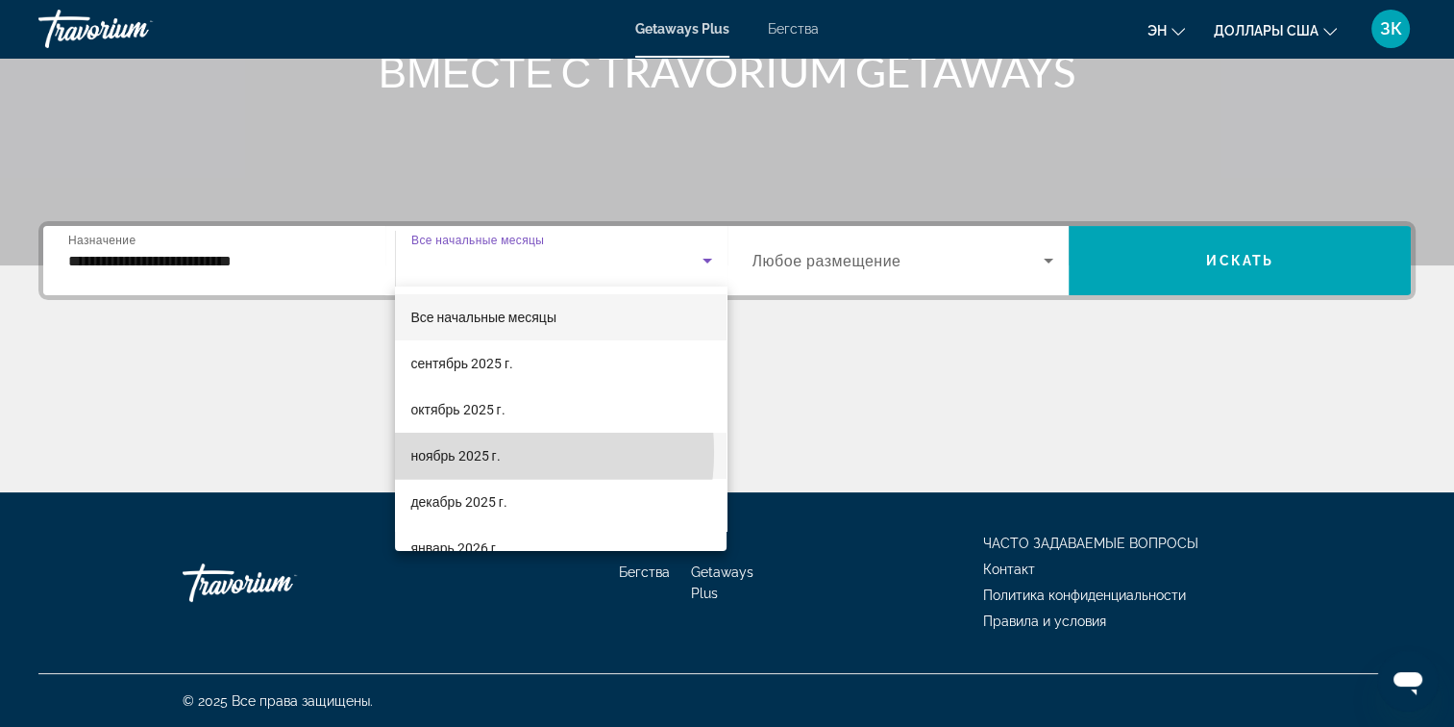
click at [470, 452] on font "ноябрь 2025 г." at bounding box center [454, 455] width 89 height 15
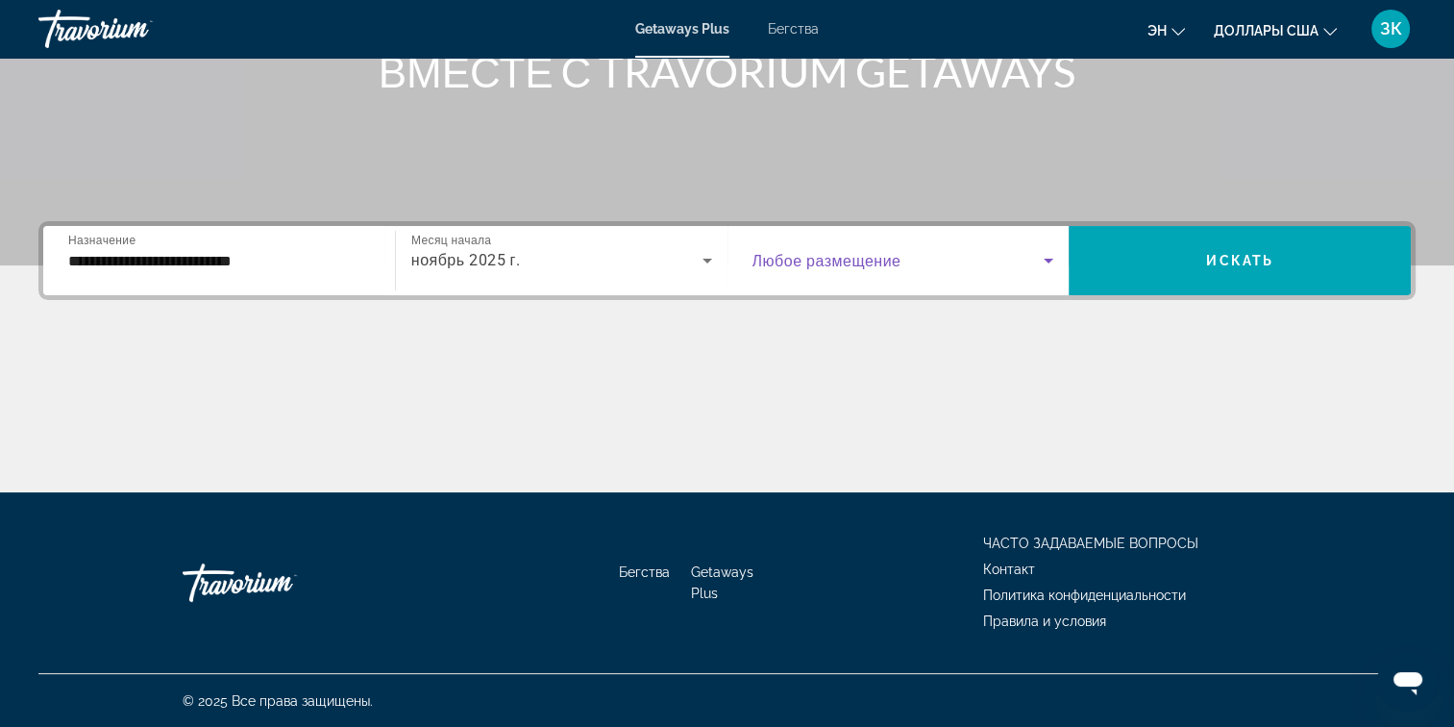
click at [941, 261] on span "Виджет поиска" at bounding box center [898, 260] width 292 height 23
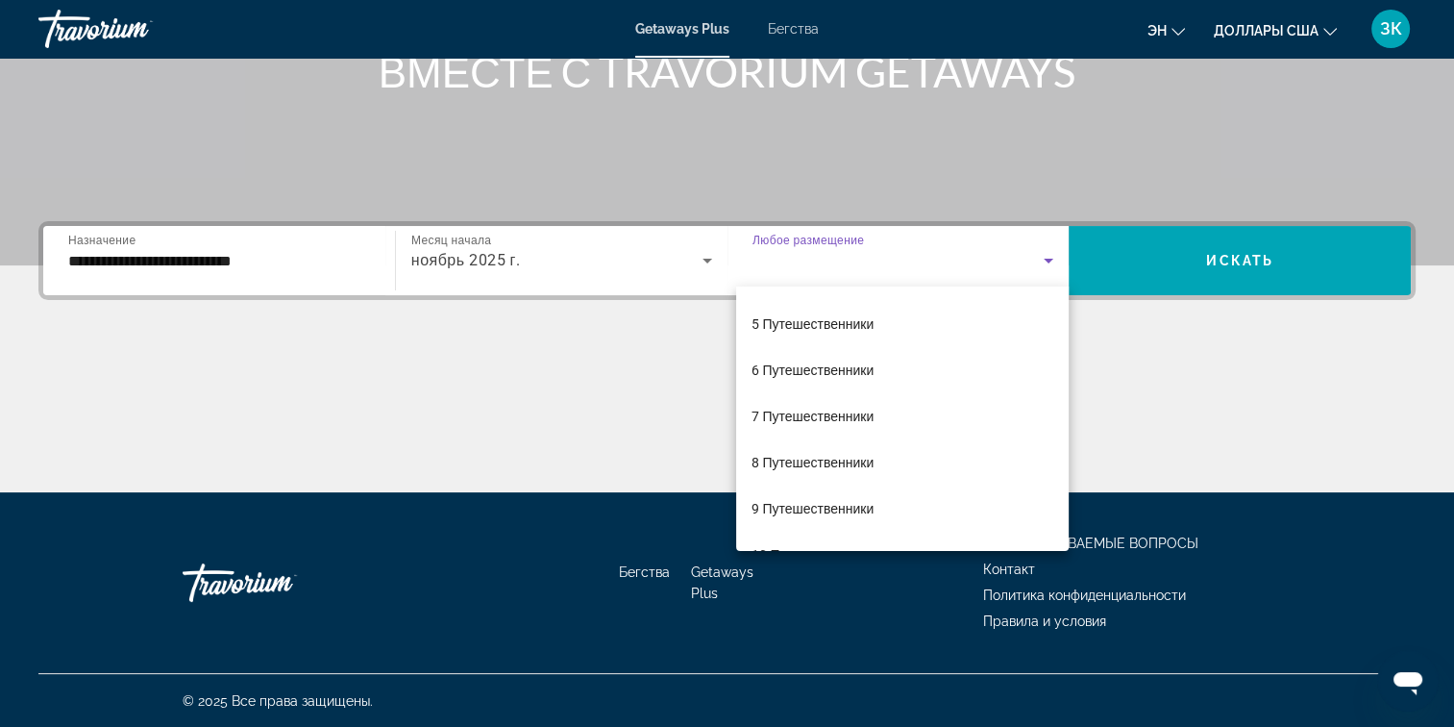
scroll to position [186, 0]
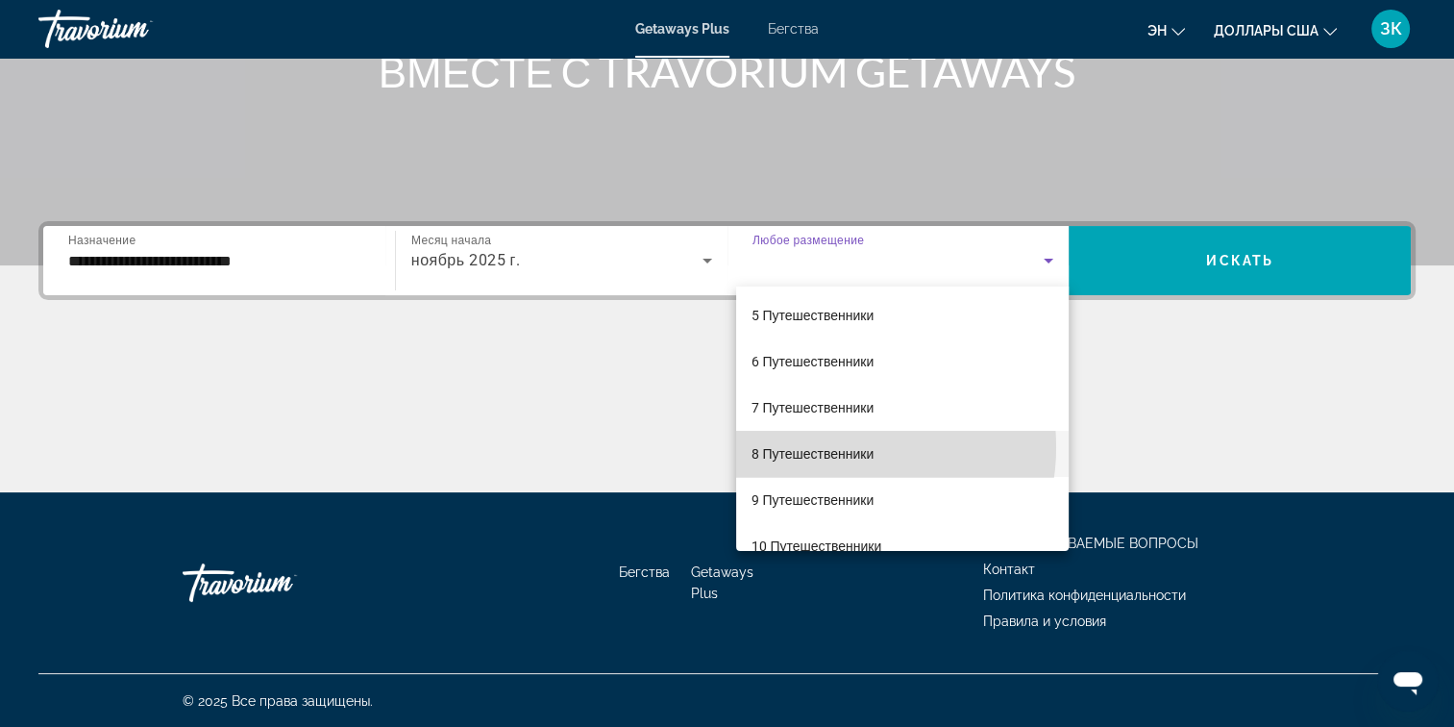
click at [828, 446] on font "8 Путешественники" at bounding box center [813, 453] width 122 height 15
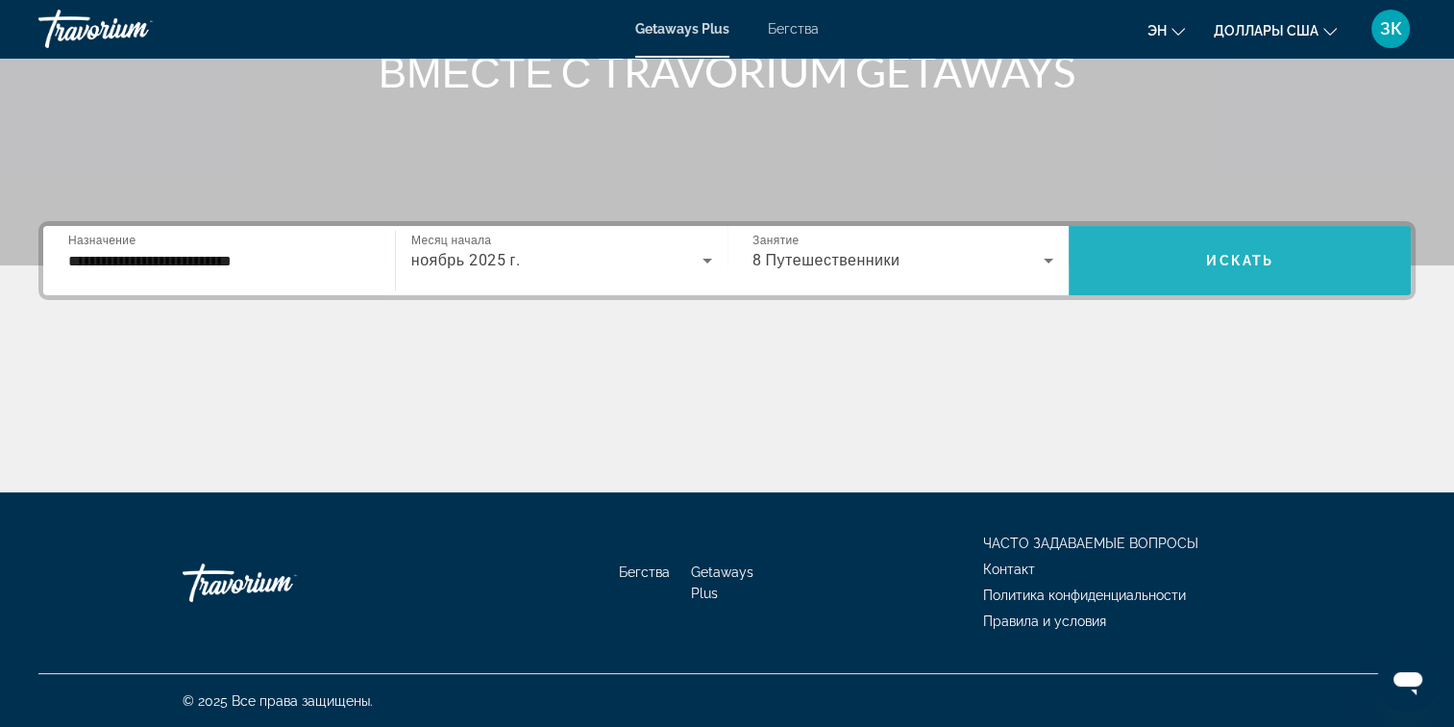
click at [1245, 243] on span "Виджет поиска" at bounding box center [1240, 260] width 342 height 46
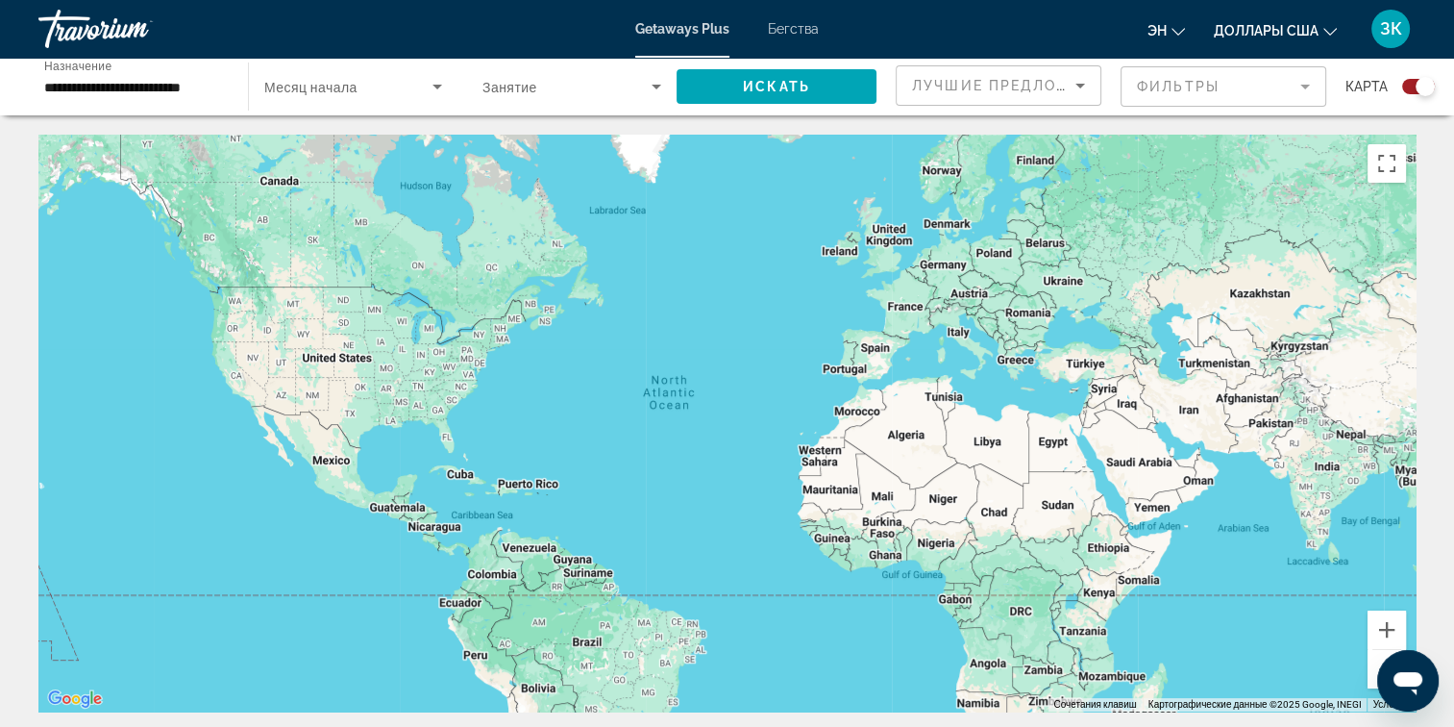
click at [1158, 85] on mat-form-field "Фильтры" at bounding box center [1224, 86] width 206 height 40
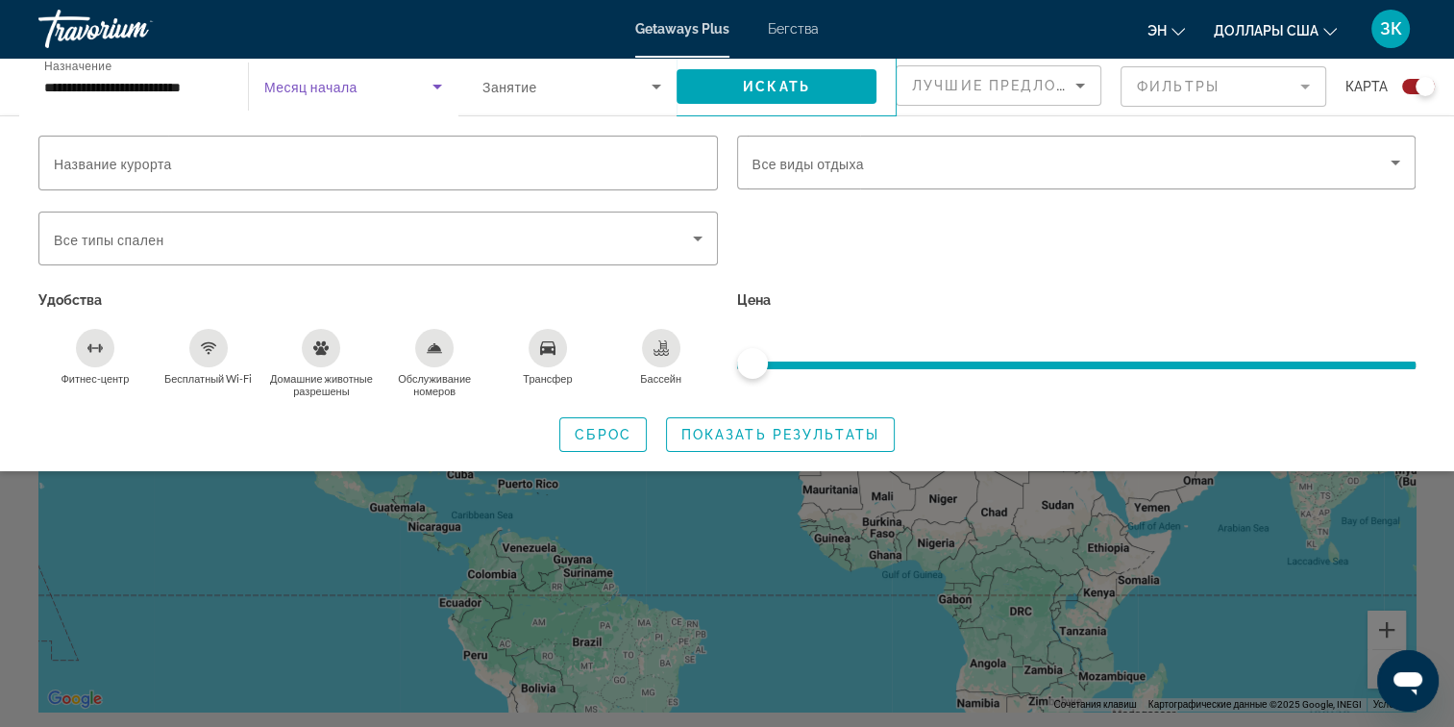
click at [334, 77] on span "Виджет поиска" at bounding box center [348, 86] width 168 height 23
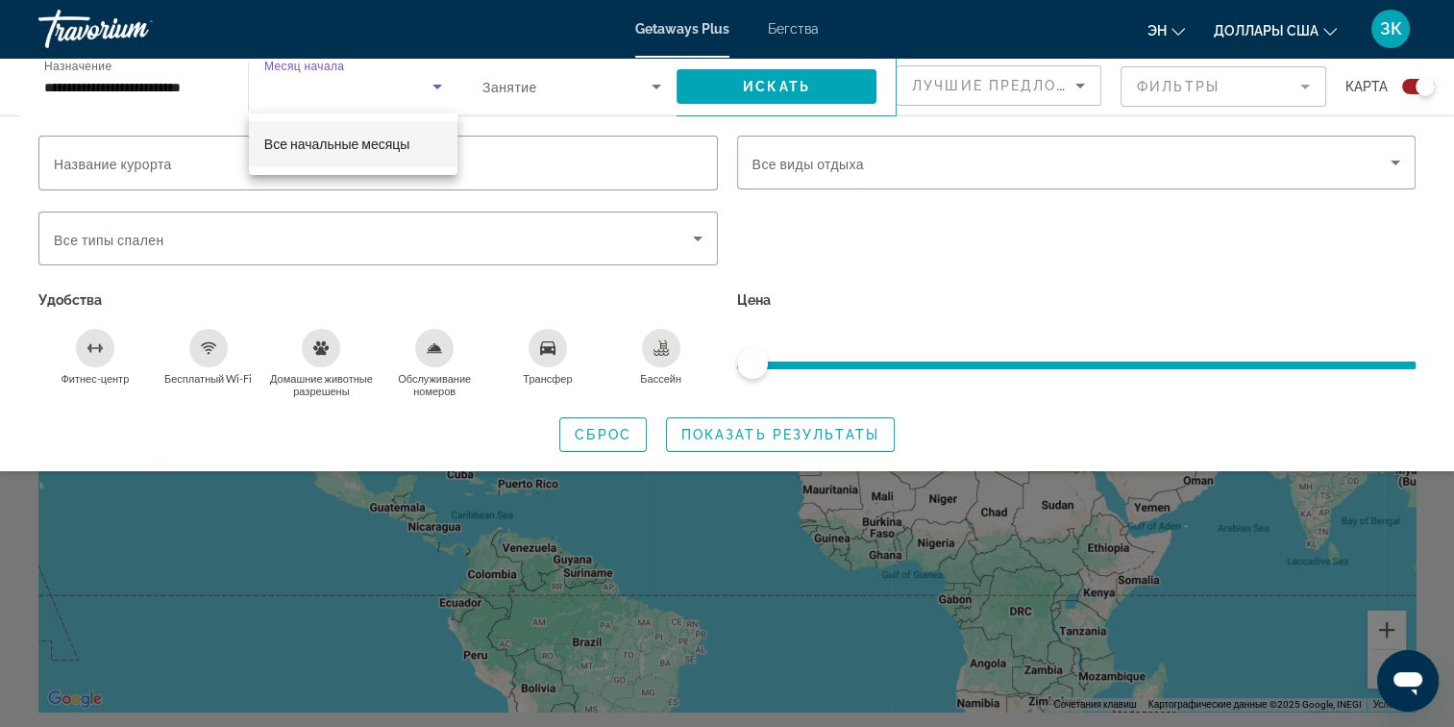
click at [435, 86] on div at bounding box center [727, 363] width 1454 height 727
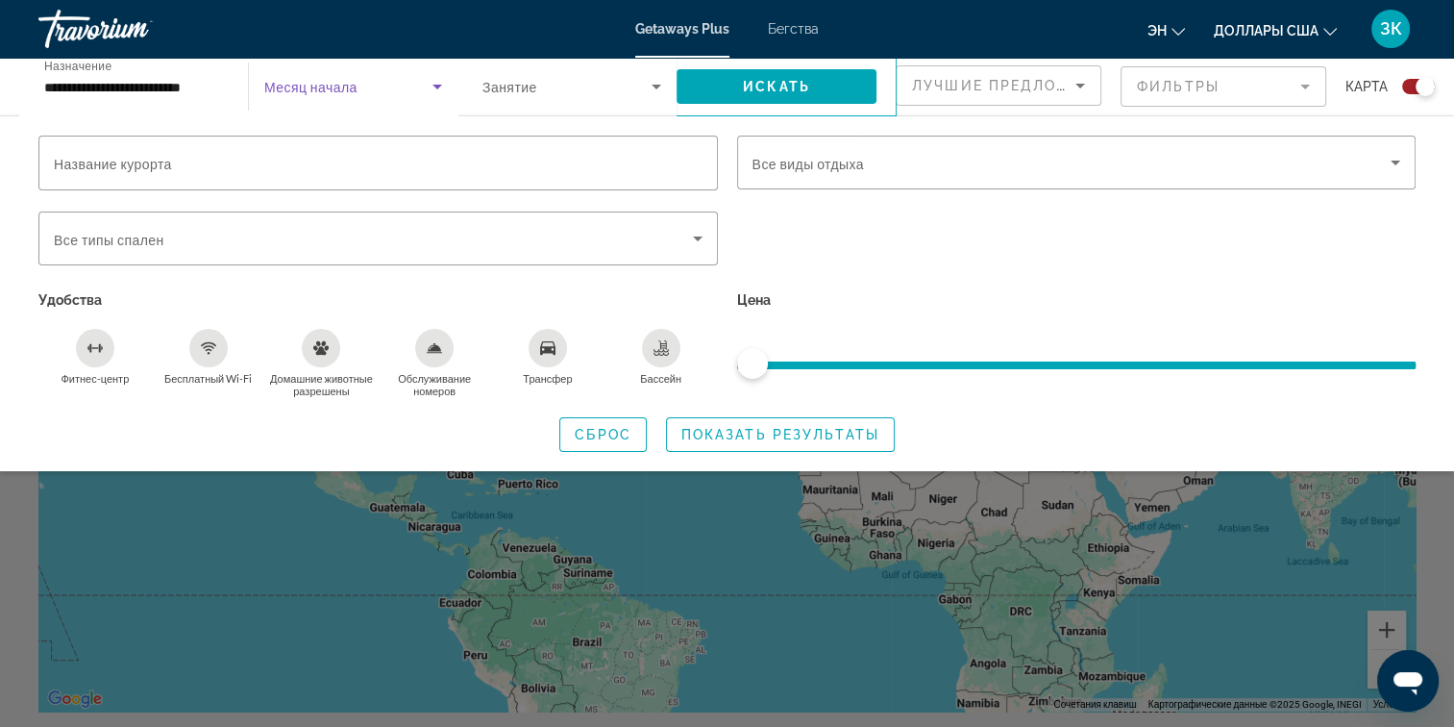
click at [435, 86] on icon "Виджет поиска" at bounding box center [437, 87] width 10 height 5
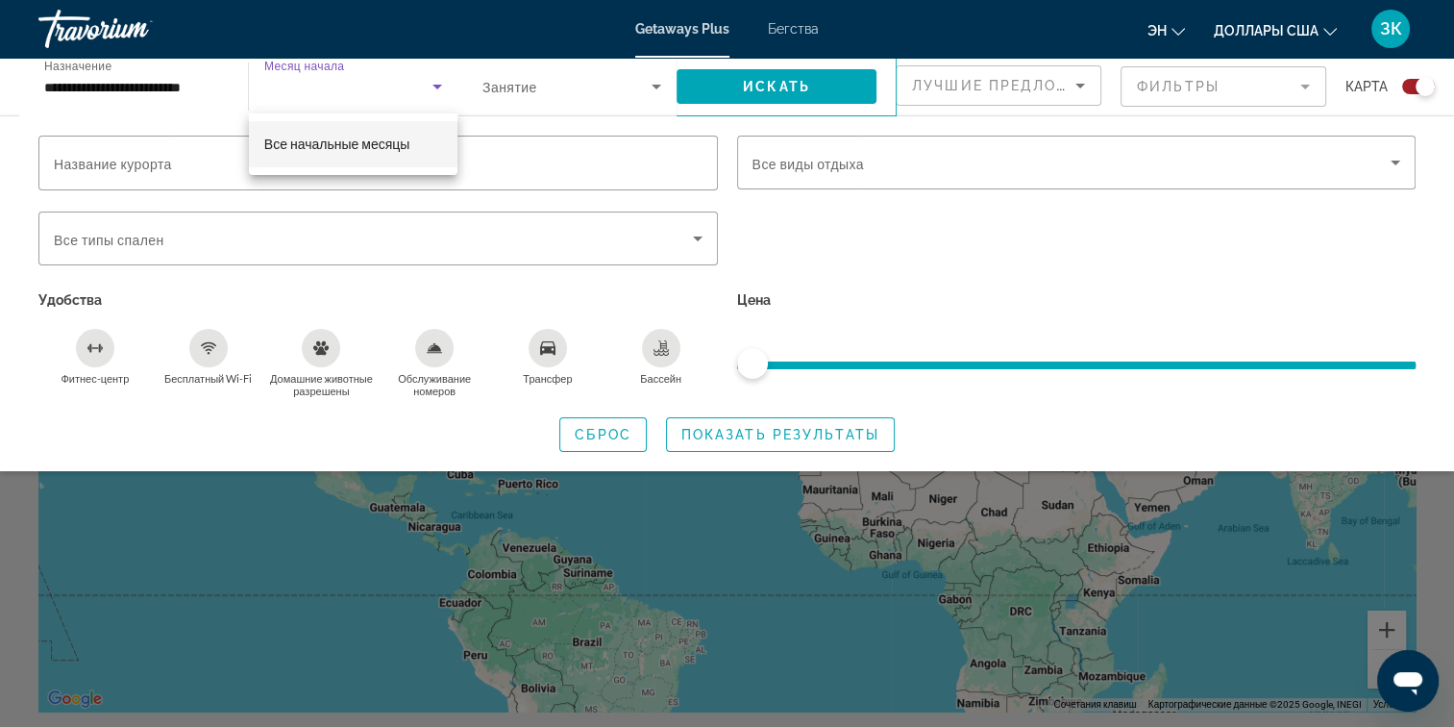
click at [661, 80] on div at bounding box center [727, 363] width 1454 height 727
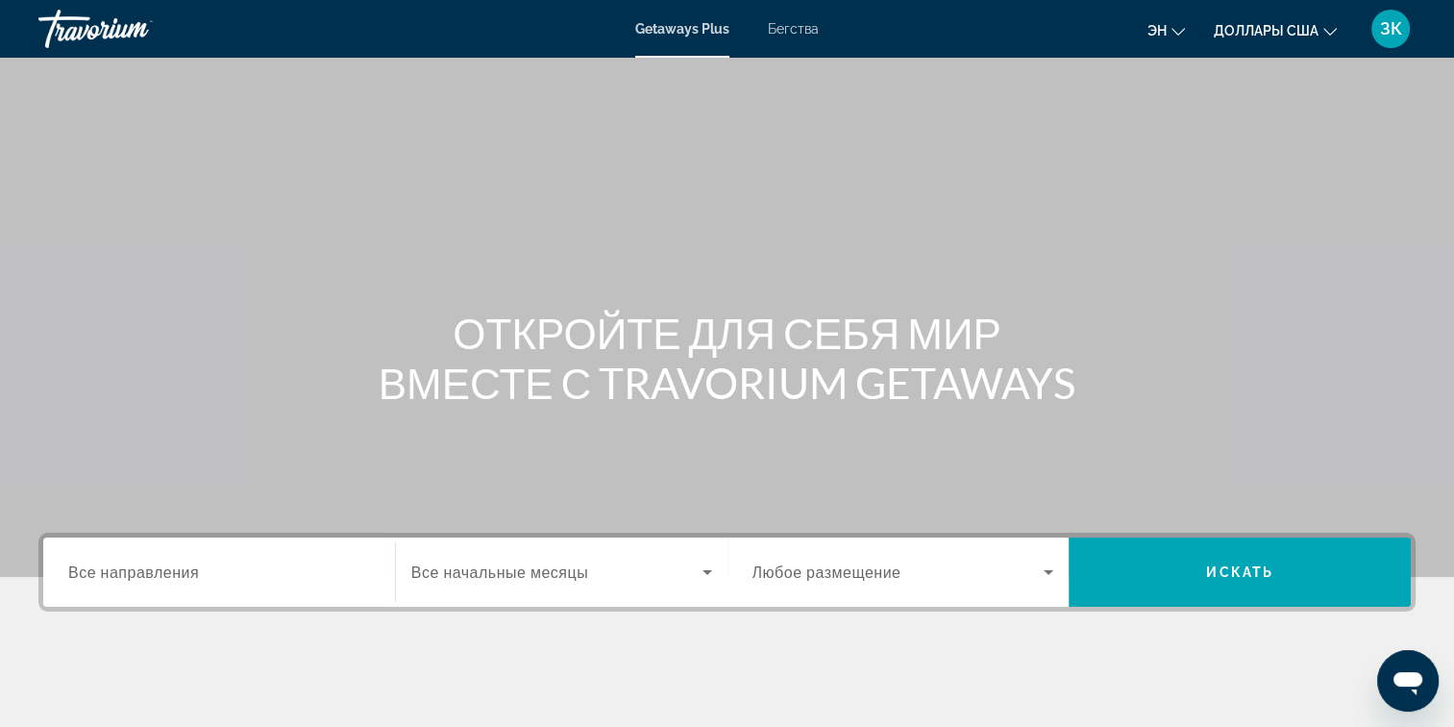
click at [134, 584] on div "Виджет поиска" at bounding box center [219, 572] width 302 height 55
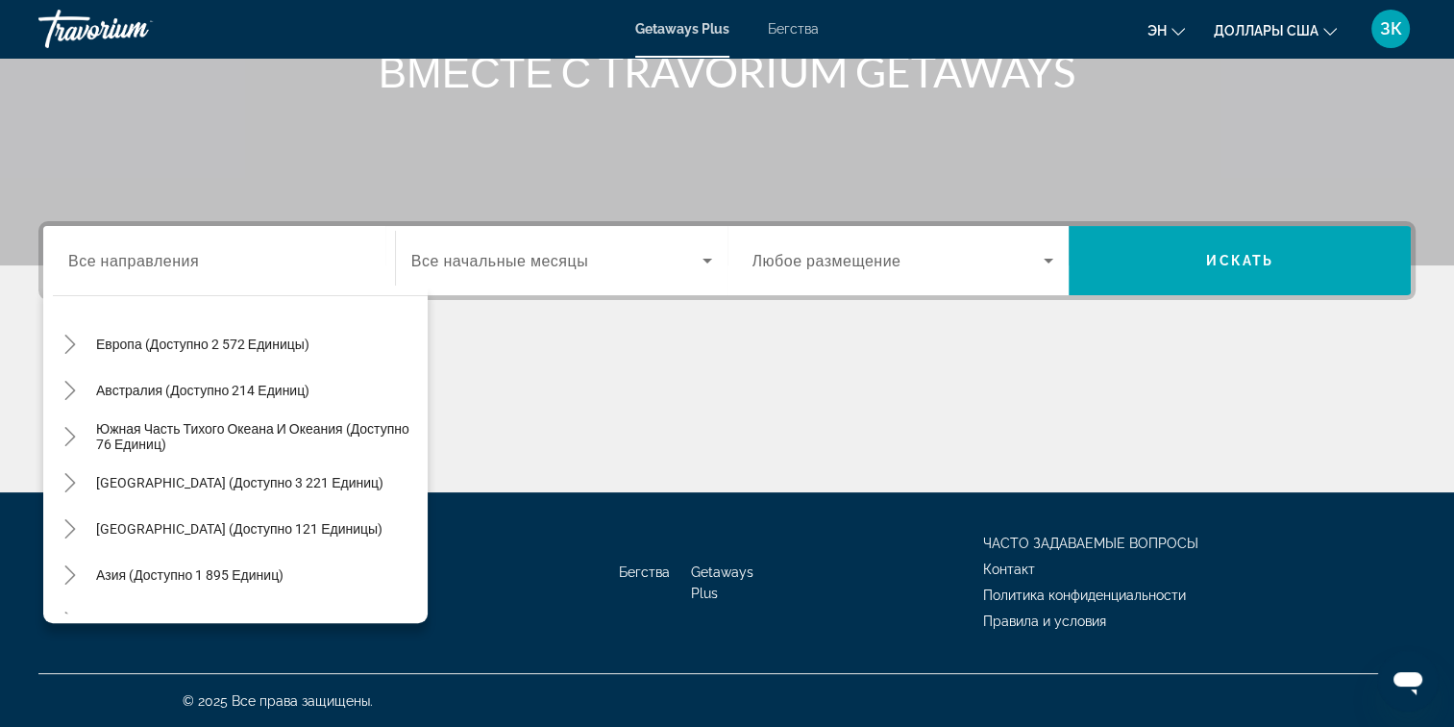
scroll to position [311, 0]
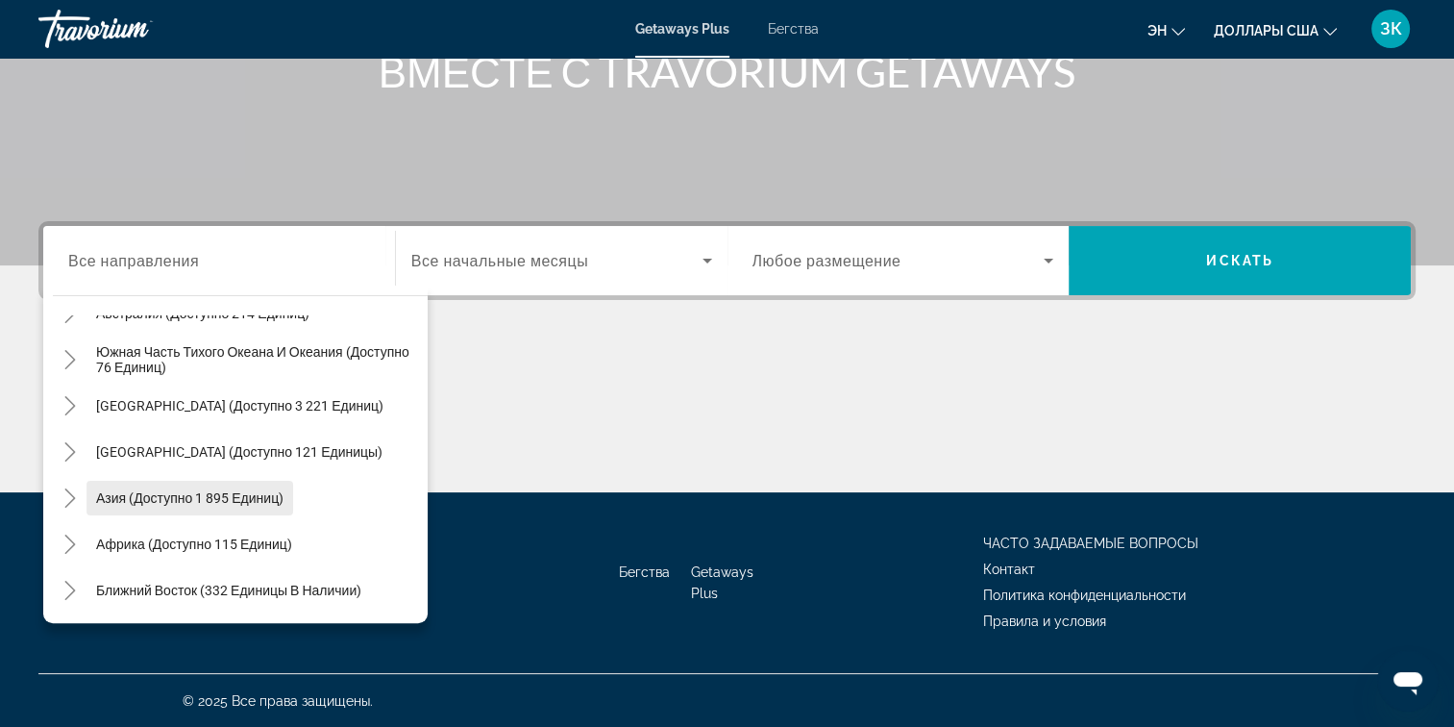
click at [190, 499] on span "Азия (доступно 1 895 единиц)" at bounding box center [189, 497] width 187 height 15
type input "**********"
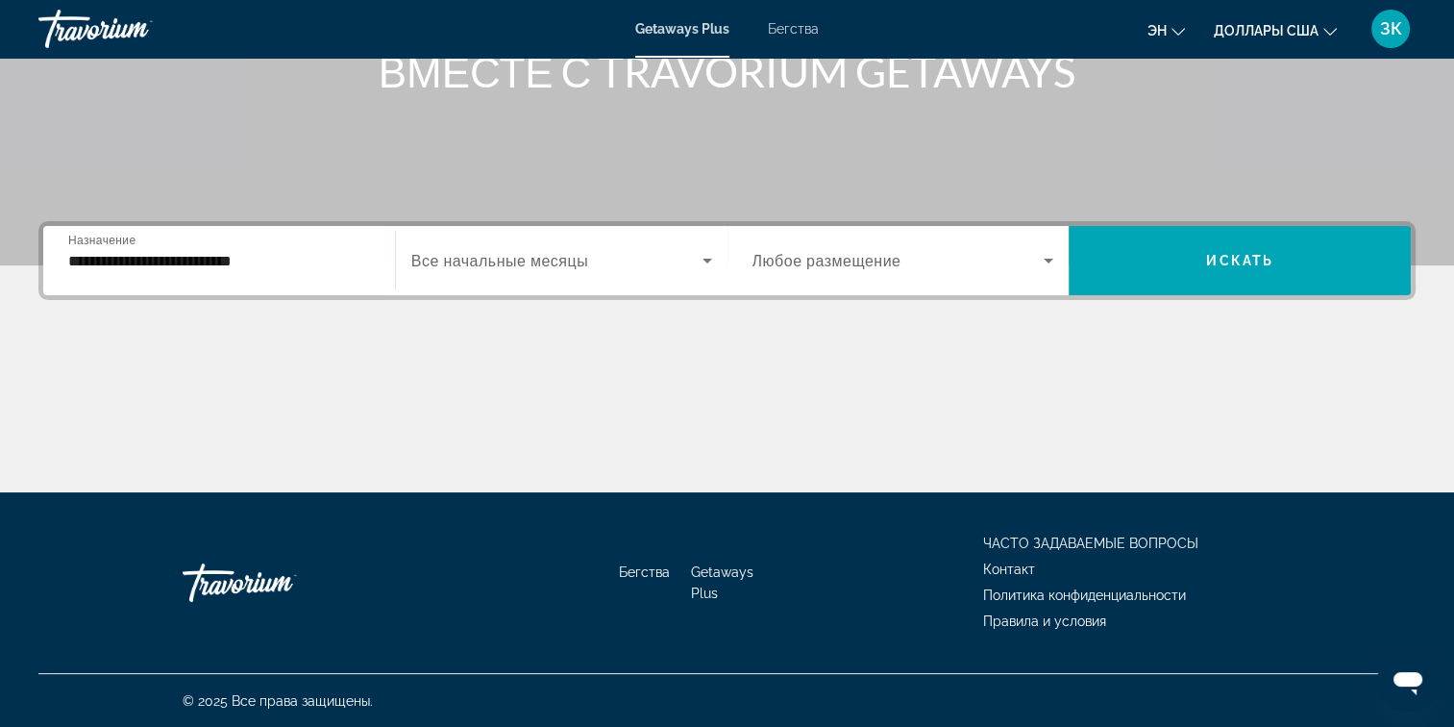
click at [580, 259] on span "Все начальные месяцы" at bounding box center [499, 261] width 177 height 18
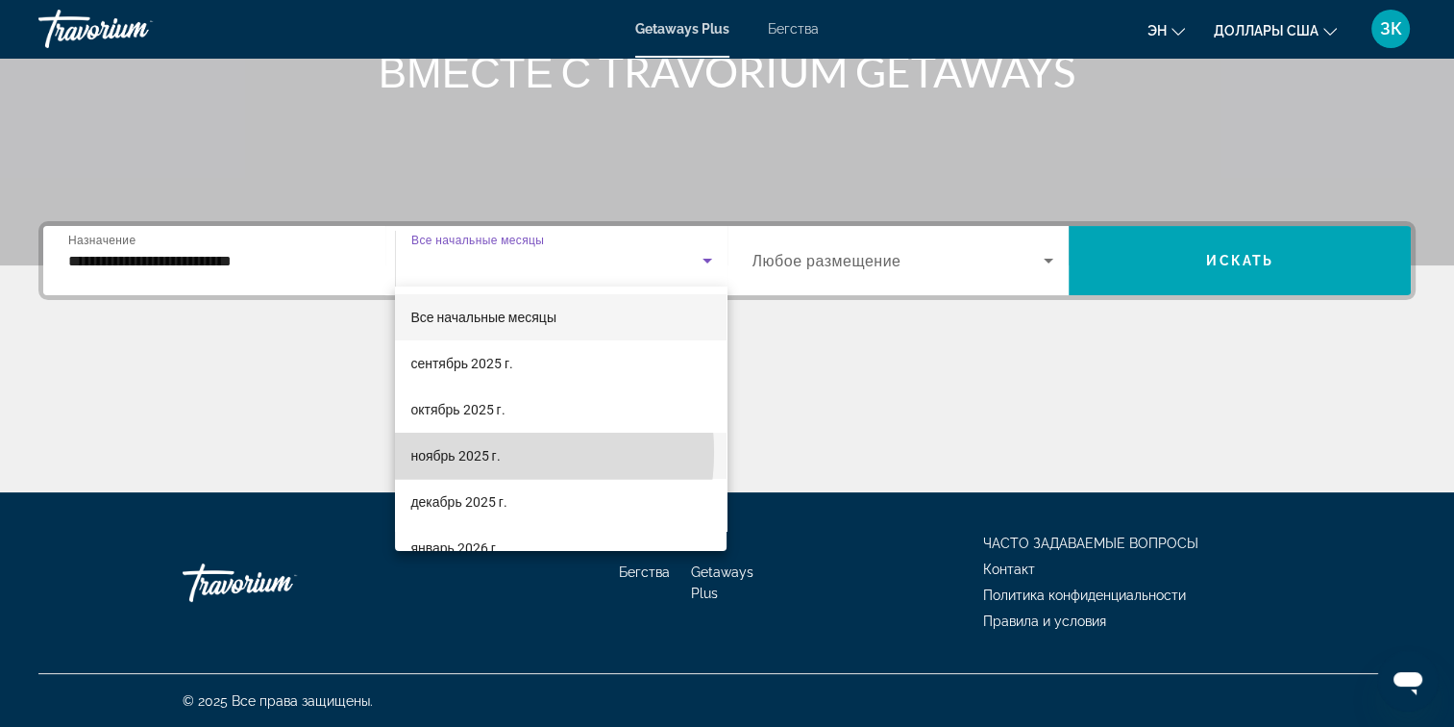
click at [472, 452] on font "ноябрь 2025 г." at bounding box center [454, 455] width 89 height 15
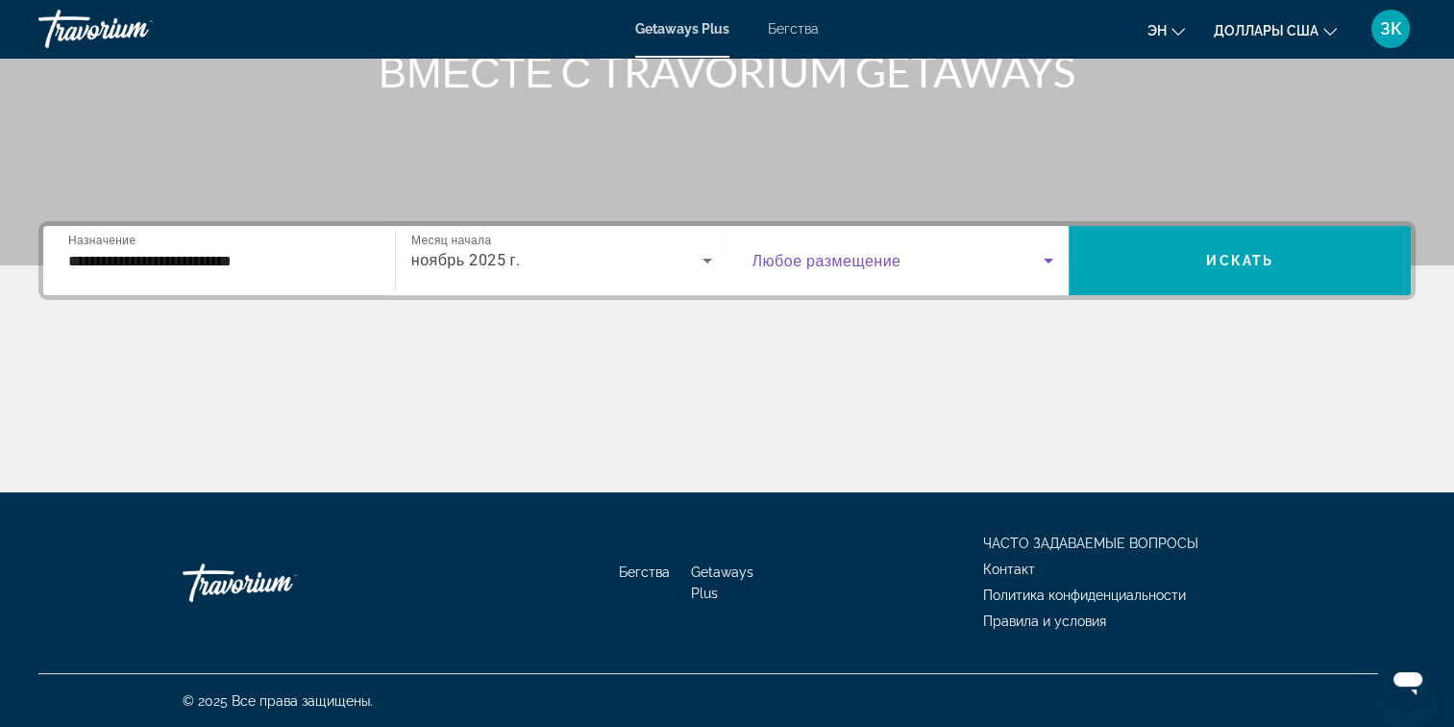
click at [1002, 254] on span "Виджет поиска" at bounding box center [898, 260] width 292 height 23
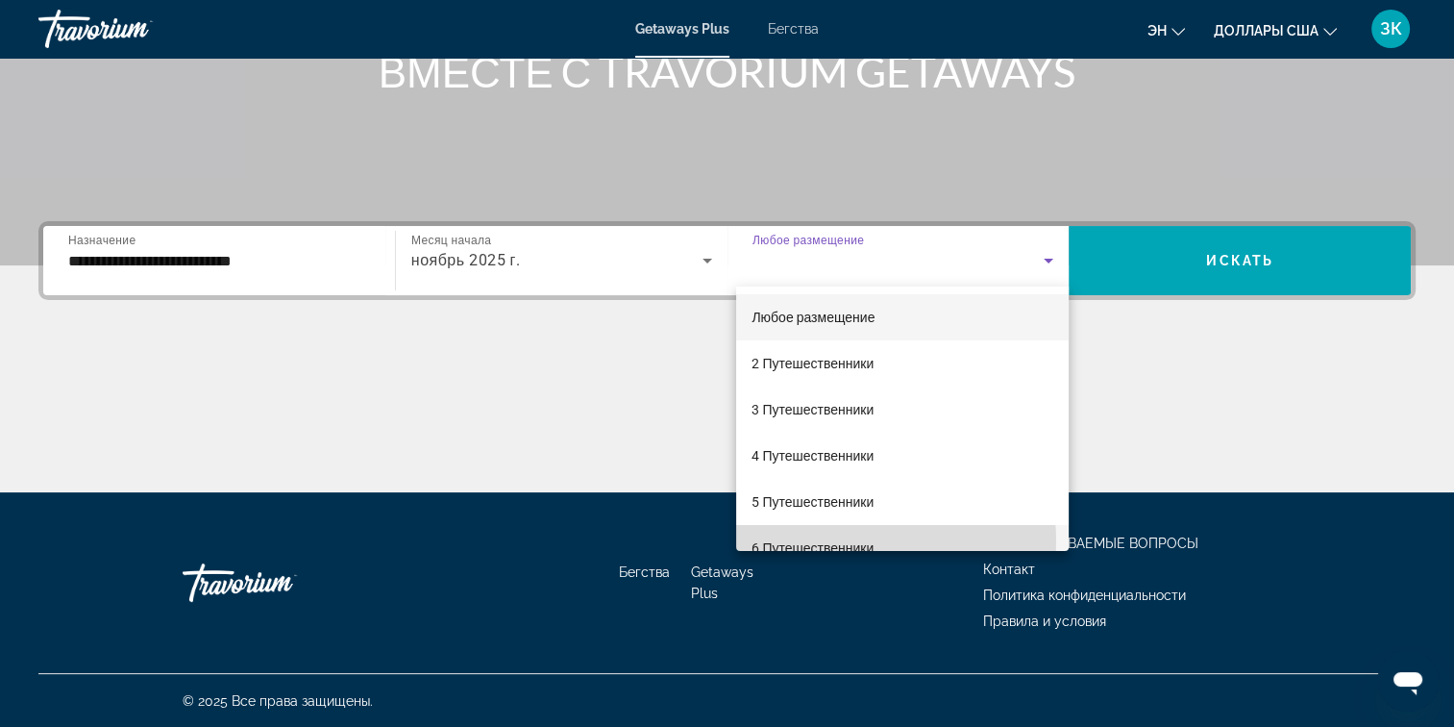
click at [848, 540] on font "6 Путешественники" at bounding box center [813, 547] width 122 height 15
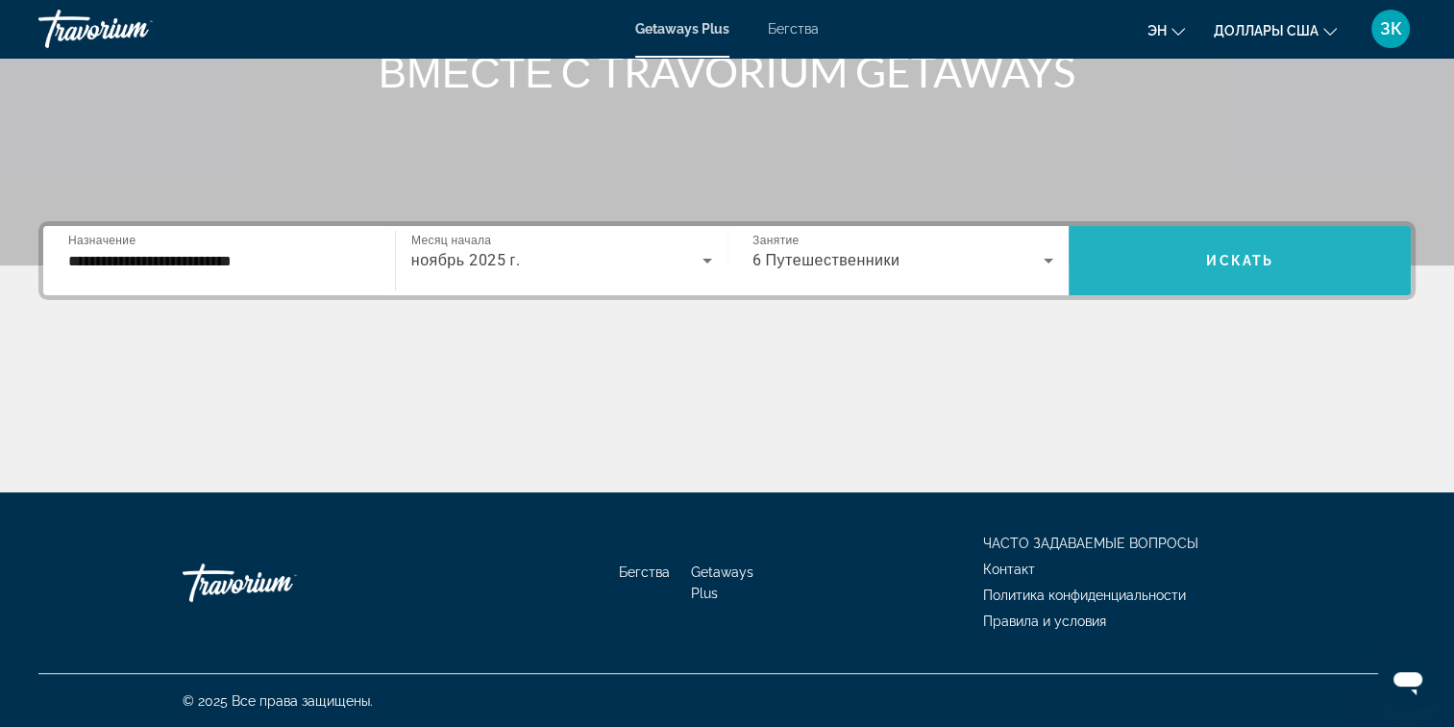
click at [1266, 255] on span "Искать" at bounding box center [1239, 260] width 67 height 15
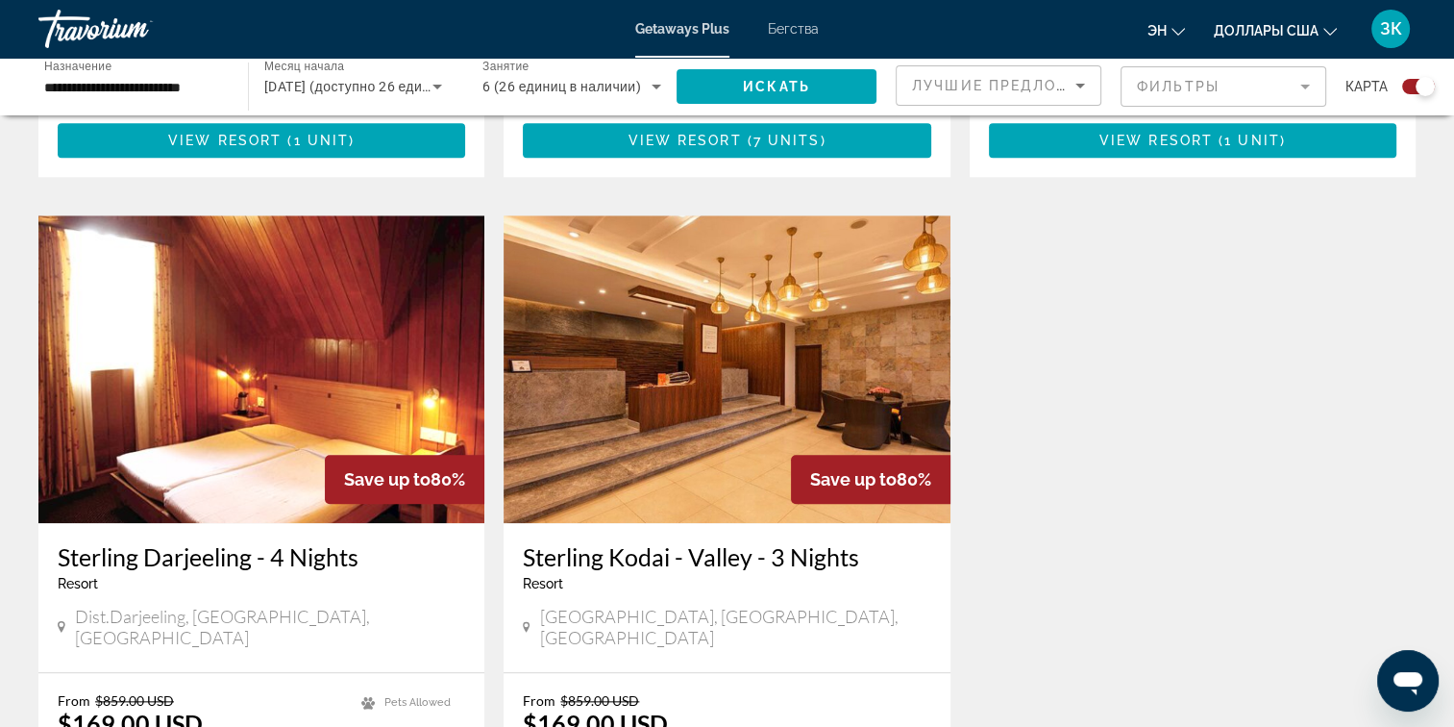
scroll to position [1916, 0]
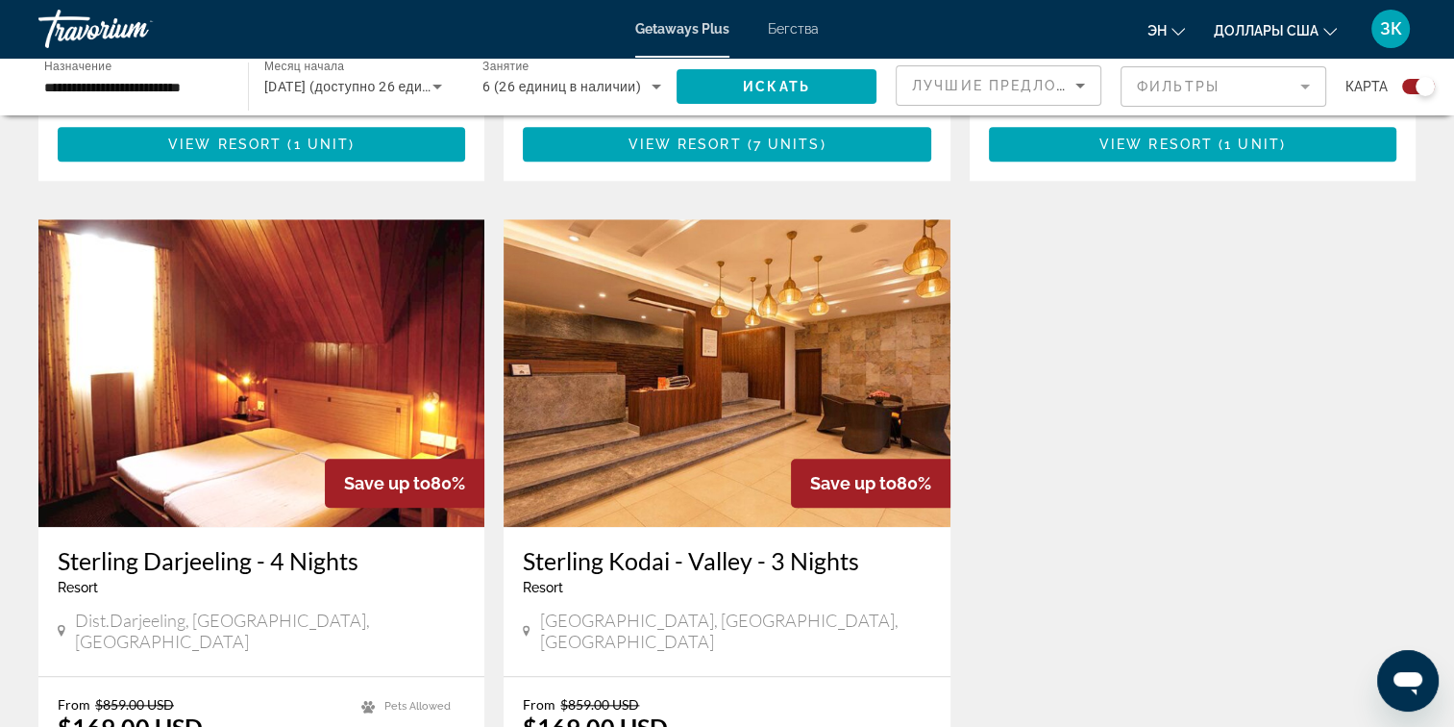
click at [700, 348] on img "Основное содержание" at bounding box center [727, 373] width 446 height 308
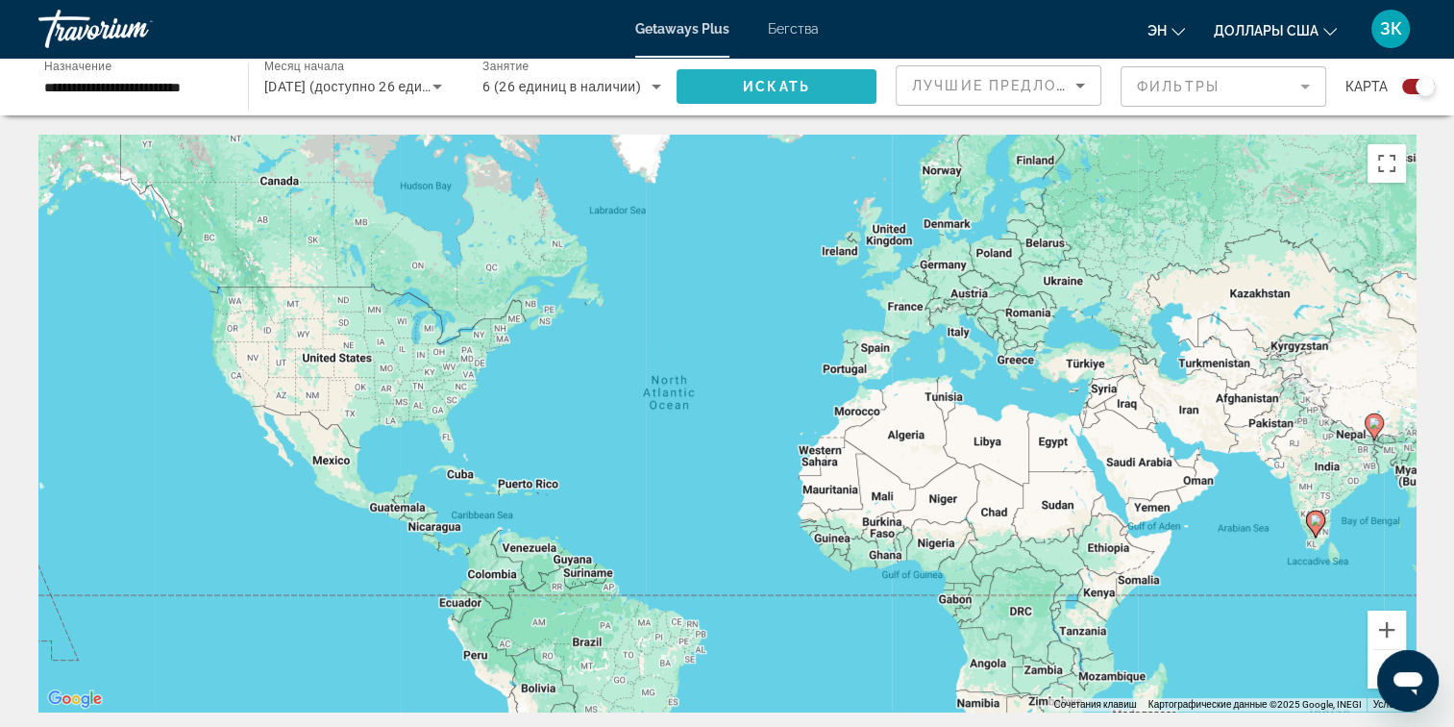
click at [770, 86] on span "Искать" at bounding box center [776, 86] width 67 height 15
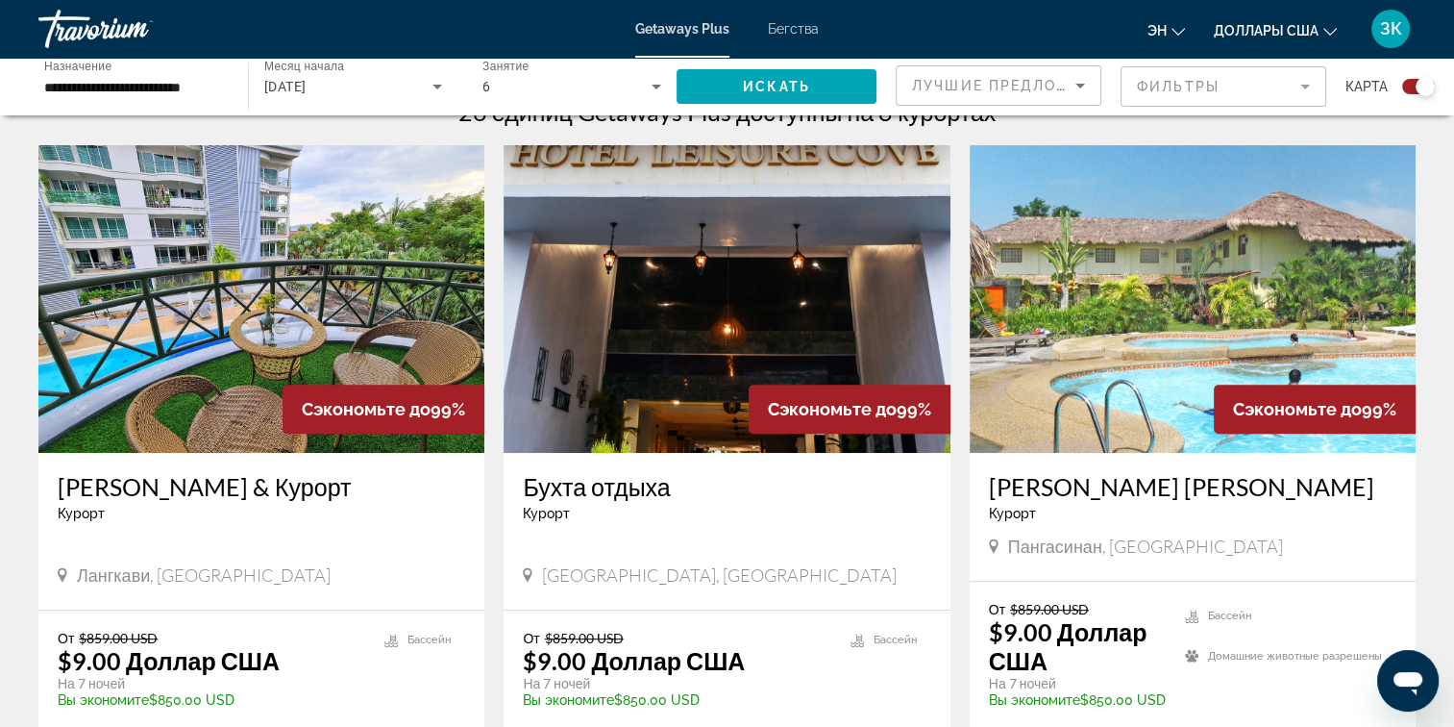
scroll to position [640, 0]
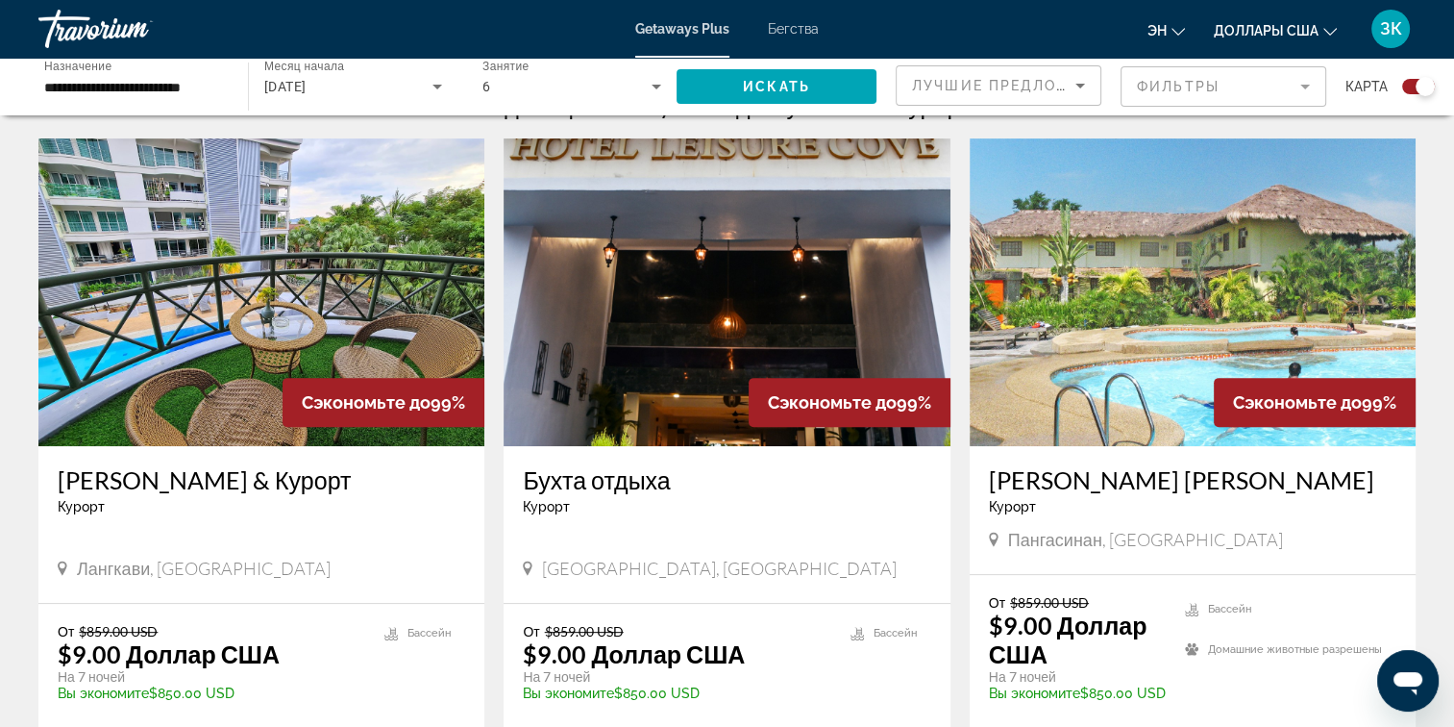
click at [1275, 296] on img "Основное содержание" at bounding box center [1193, 292] width 446 height 308
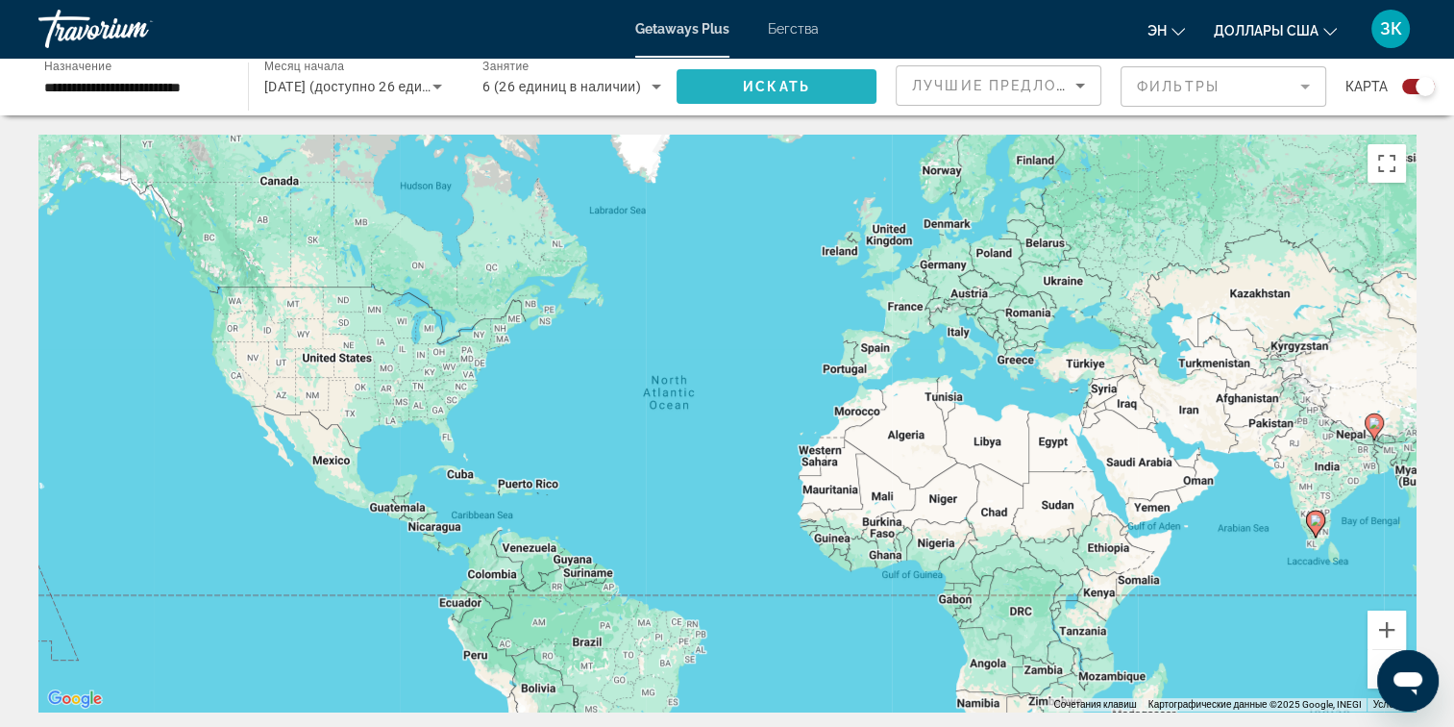
click at [803, 87] on span "Искать" at bounding box center [776, 86] width 67 height 15
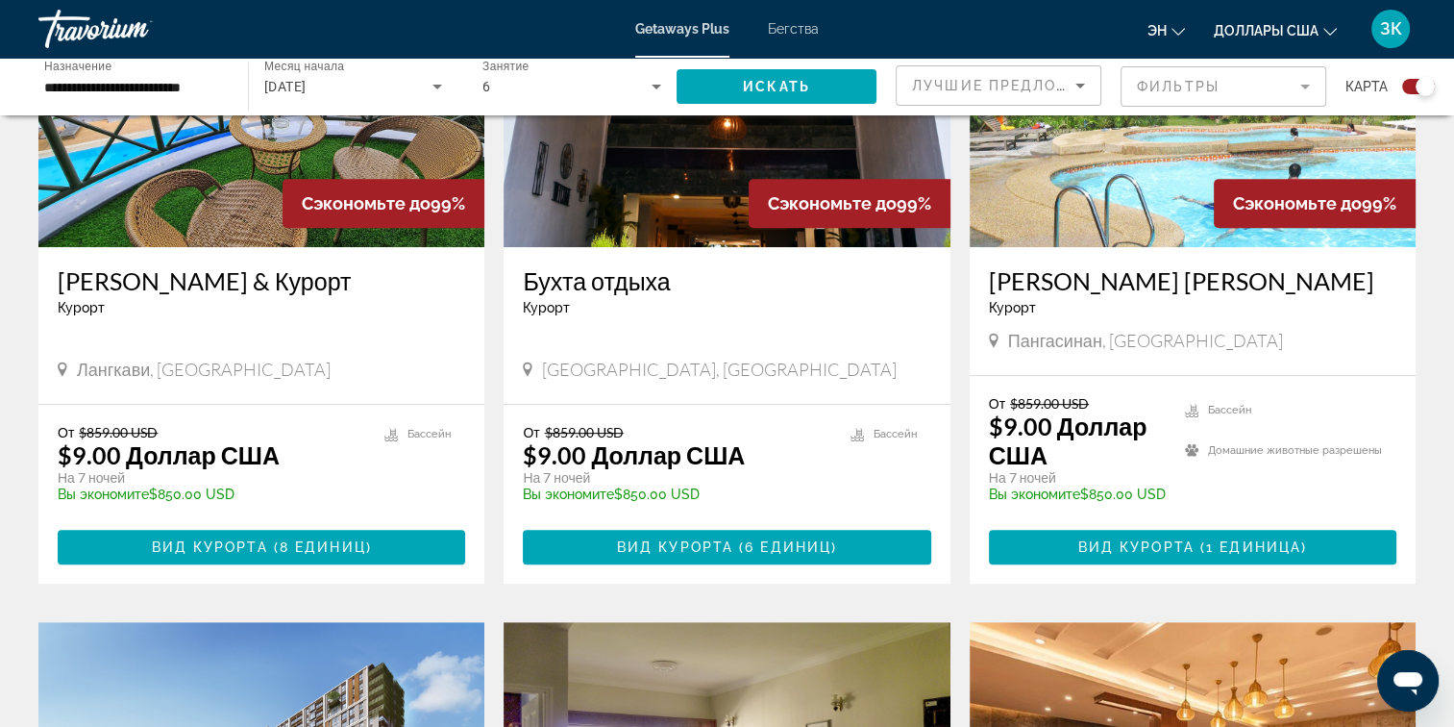
scroll to position [846, 0]
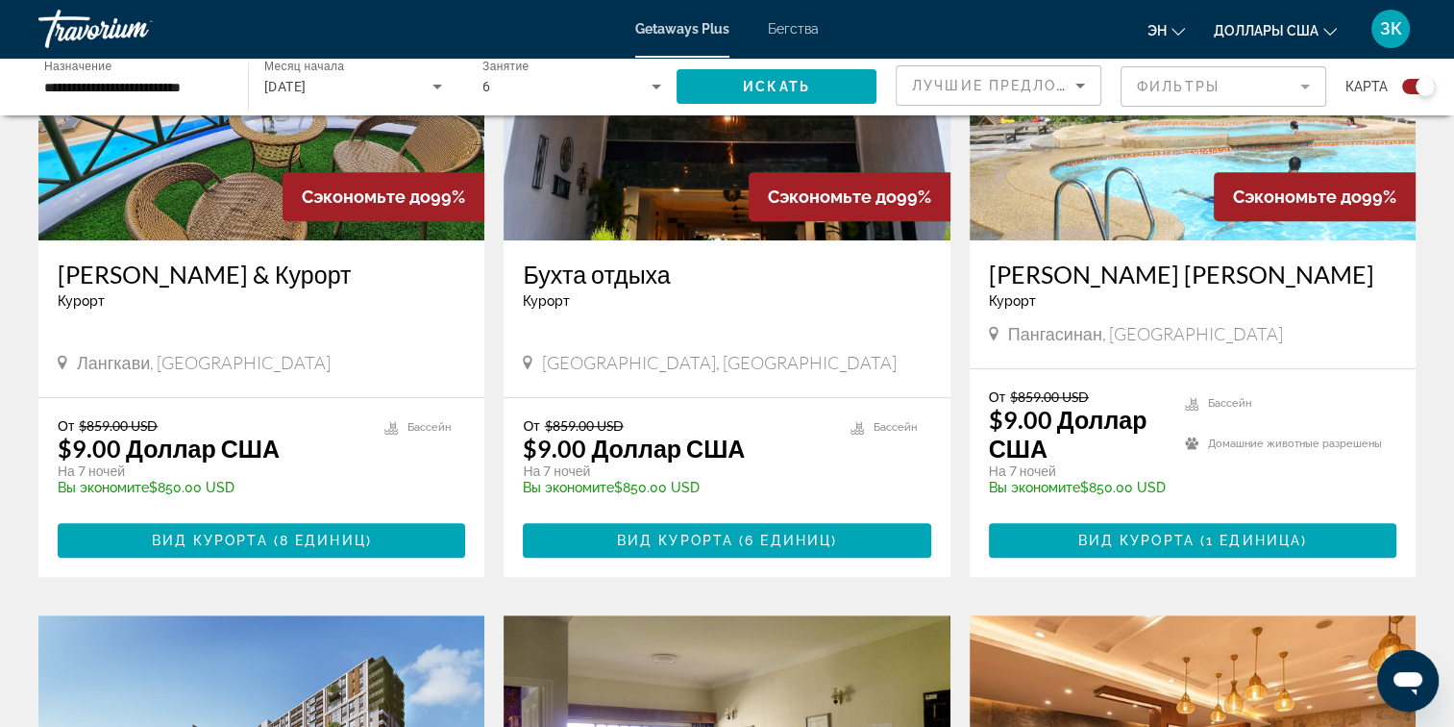
click at [1173, 185] on img "Основное содержание" at bounding box center [1193, 87] width 446 height 308
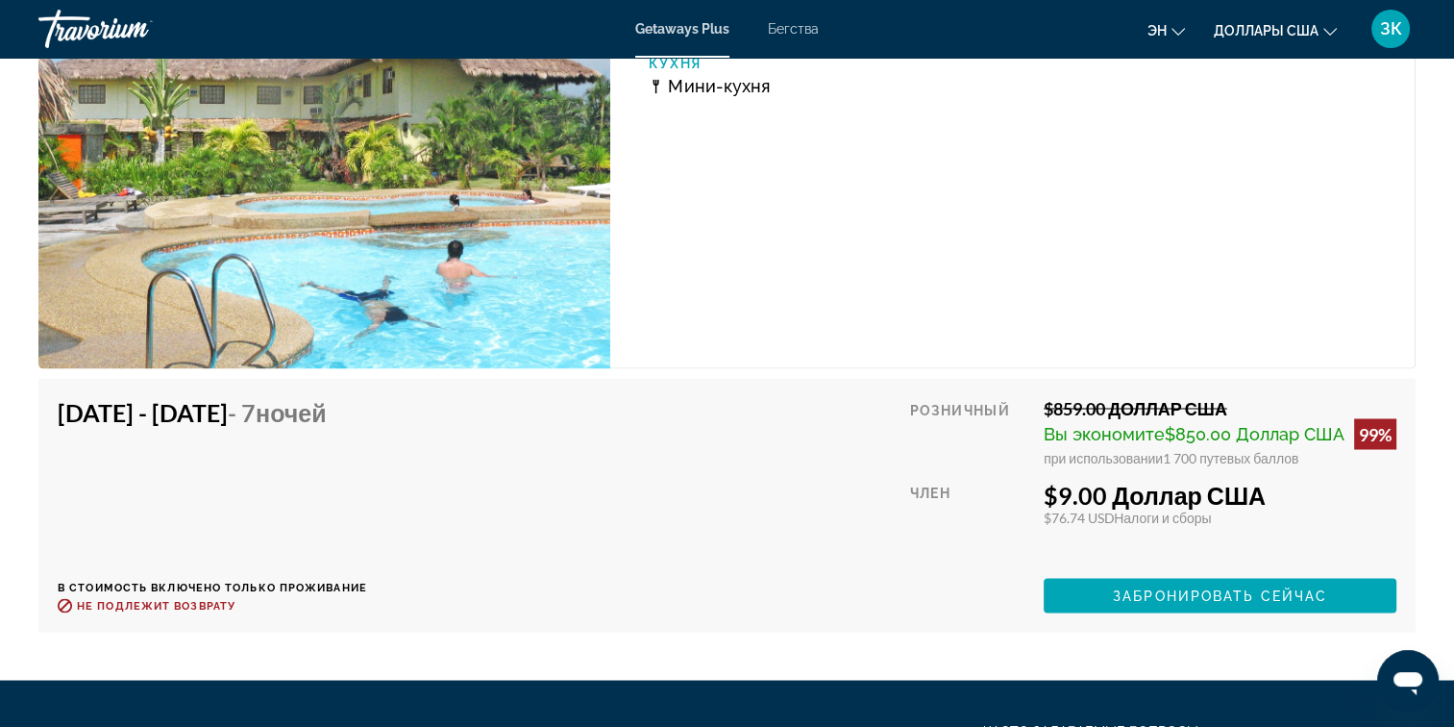
scroll to position [3320, 0]
